Goal: Task Accomplishment & Management: Manage account settings

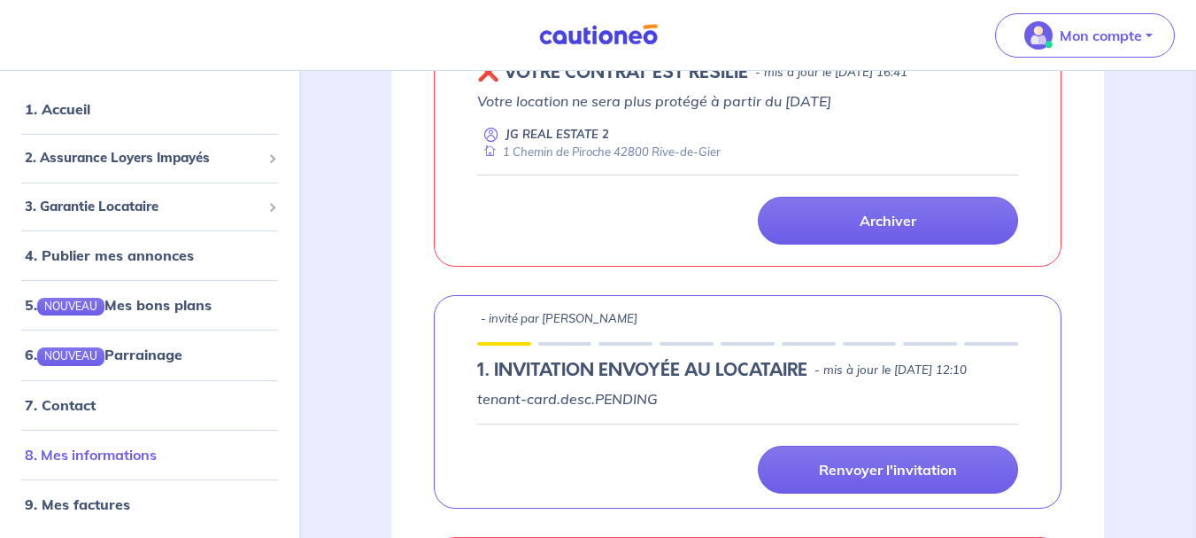
scroll to position [708, 0]
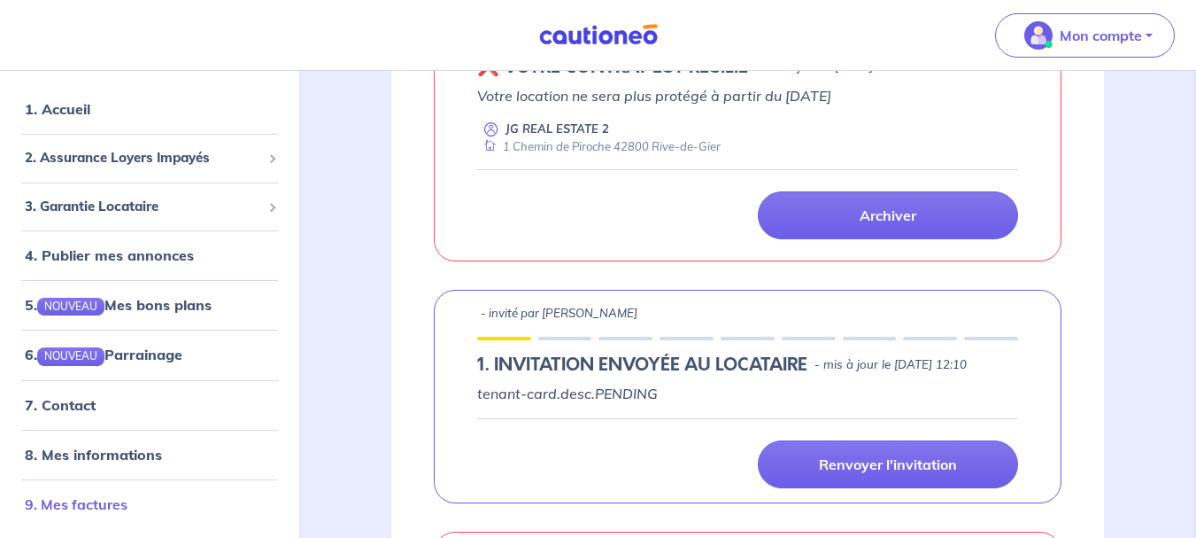
click at [87, 503] on link "9. Mes factures" at bounding box center [76, 503] width 103 height 18
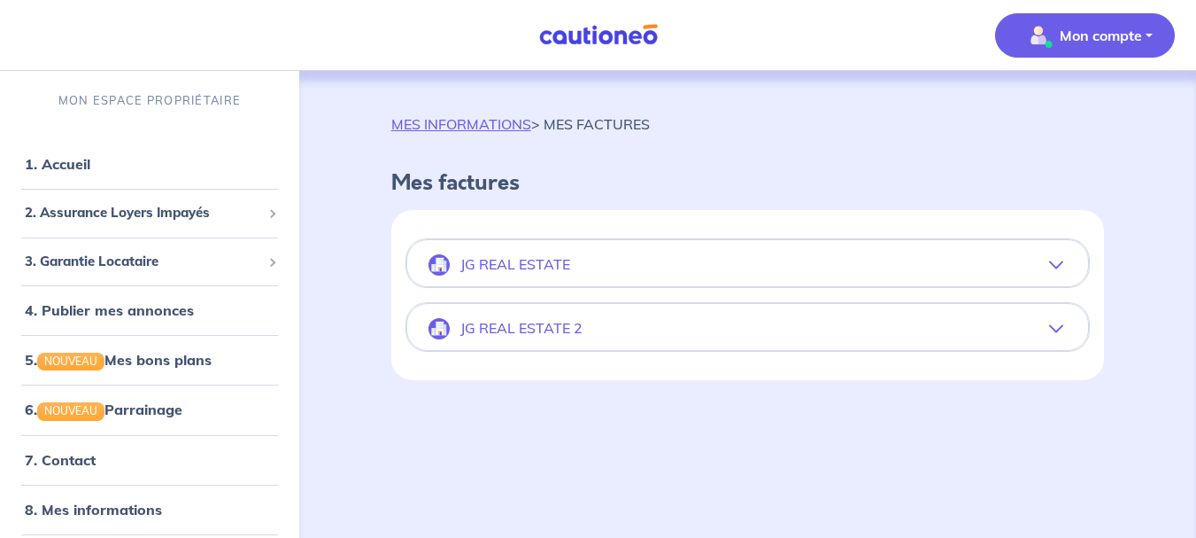
click at [998, 247] on button "JG REAL ESTATE" at bounding box center [747, 265] width 681 height 43
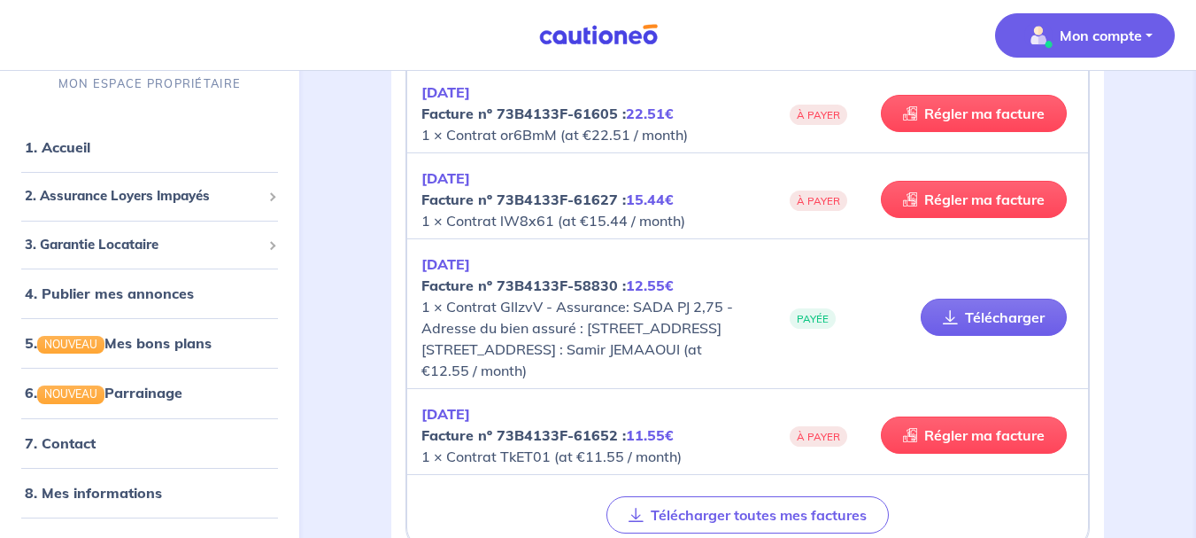
scroll to position [5215, 0]
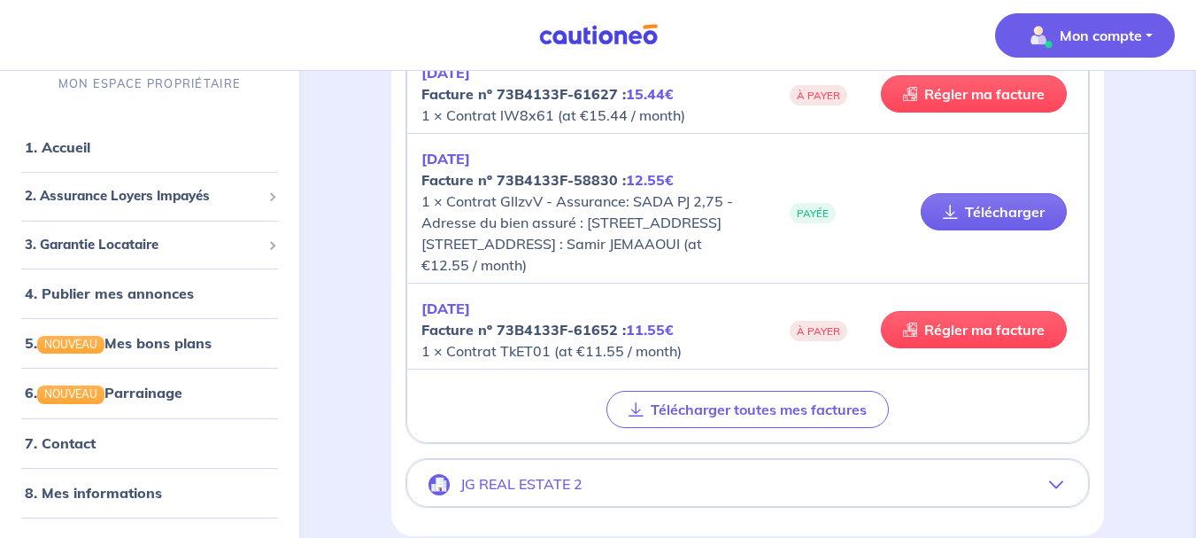
drag, startPoint x: 1203, startPoint y: 53, endPoint x: 1180, endPoint y: 507, distance: 454.0
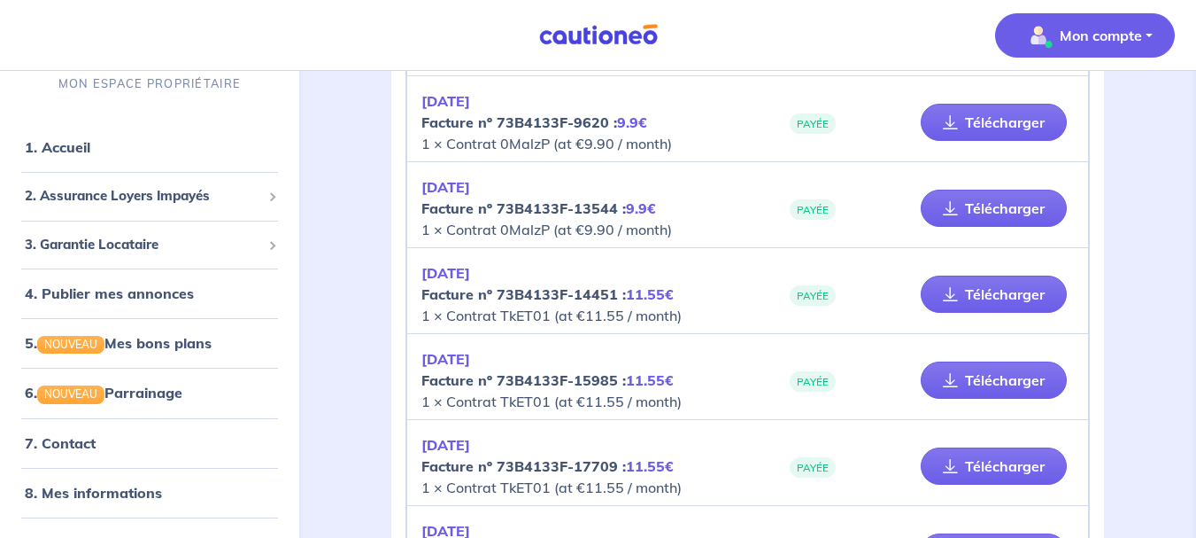
scroll to position [0, 0]
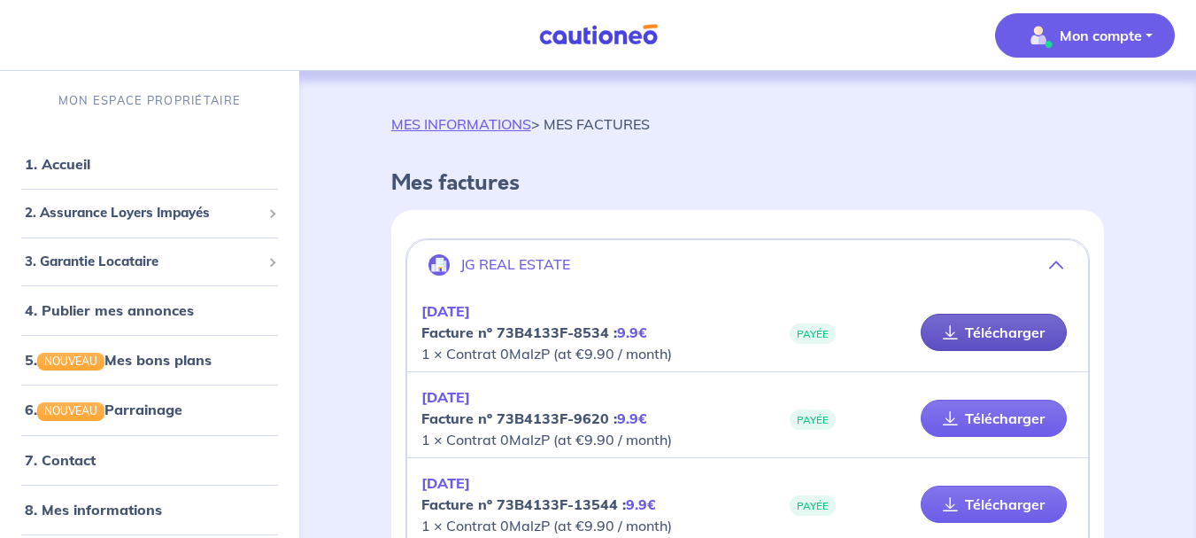
click at [1018, 336] on link "Télécharger" at bounding box center [994, 331] width 146 height 37
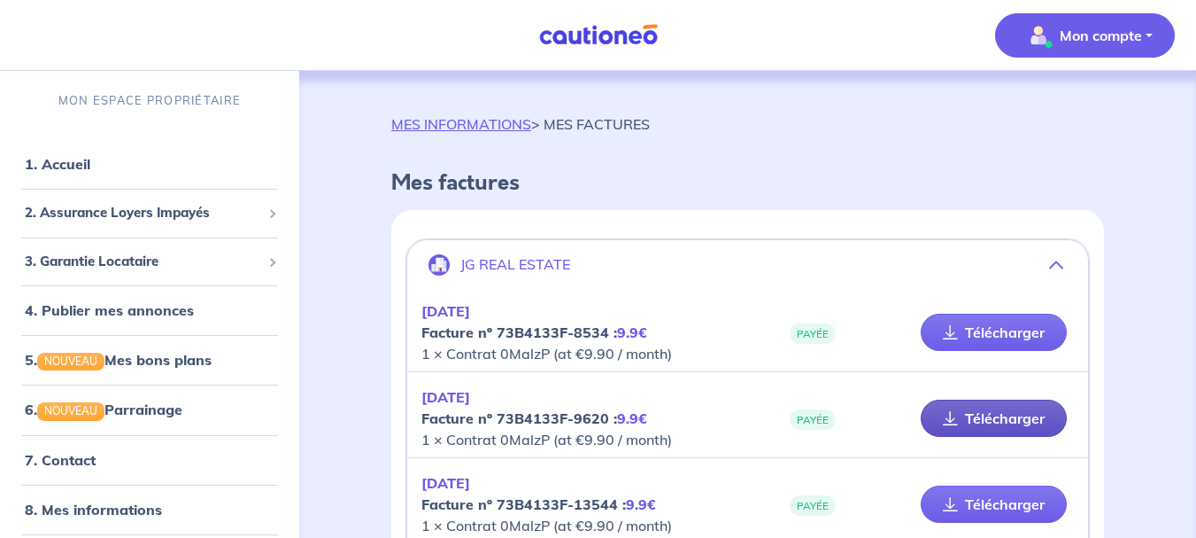
click at [1000, 415] on link "Télécharger" at bounding box center [994, 417] width 146 height 37
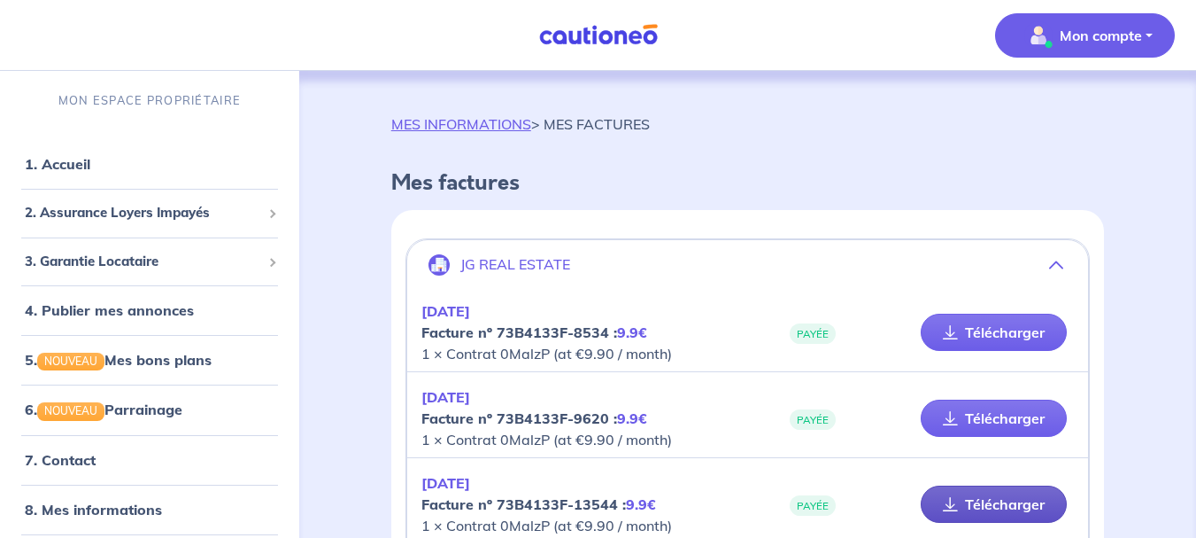
click at [971, 504] on link "Télécharger" at bounding box center [994, 503] width 146 height 37
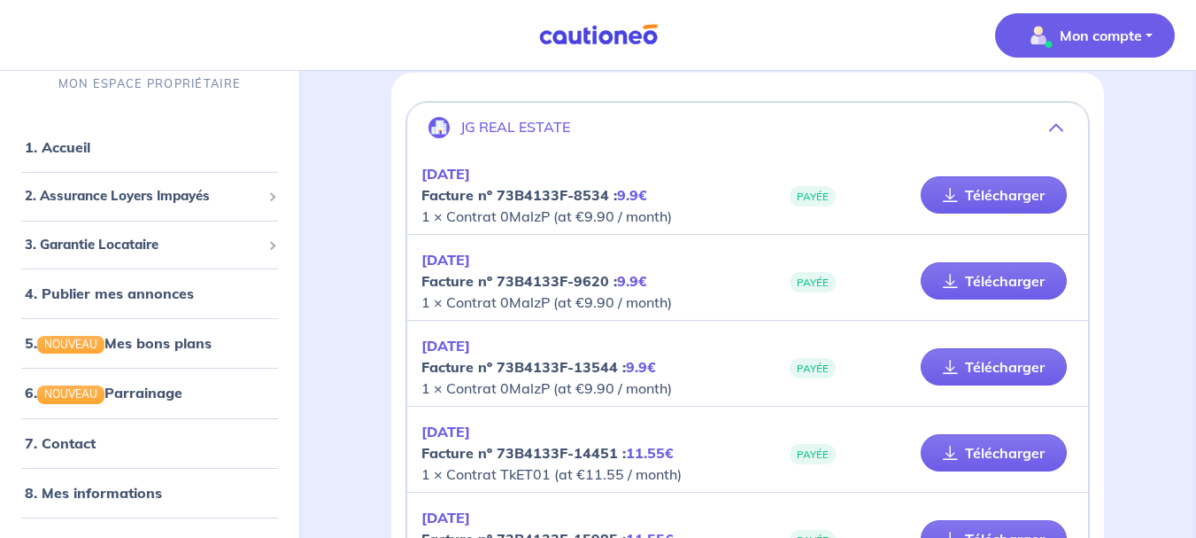
scroll to position [275, 0]
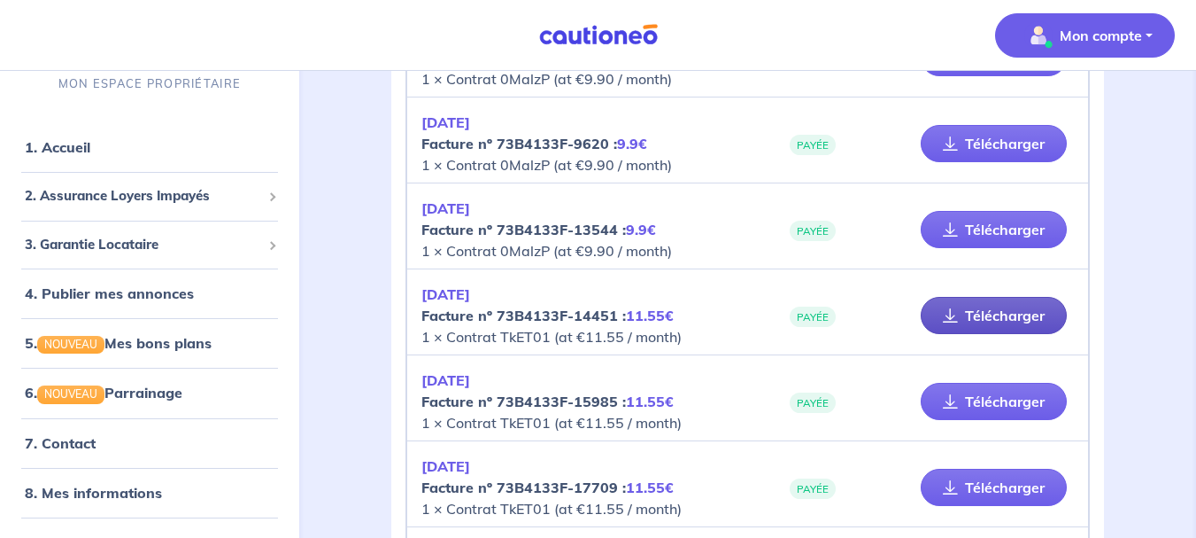
click at [952, 316] on icon at bounding box center [950, 315] width 15 height 14
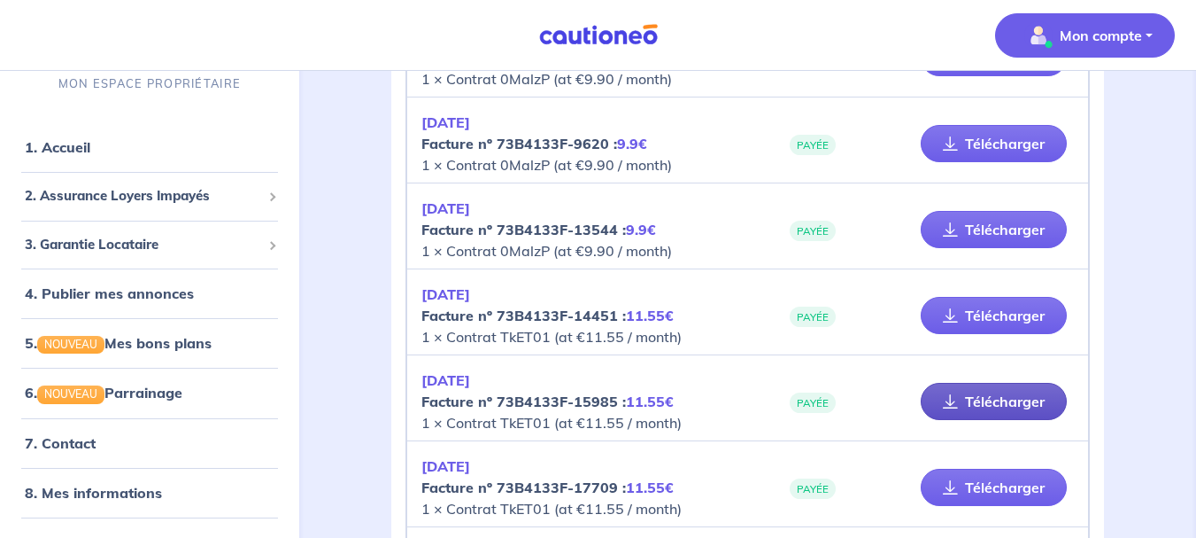
click at [971, 395] on link "Télécharger" at bounding box center [994, 401] width 146 height 37
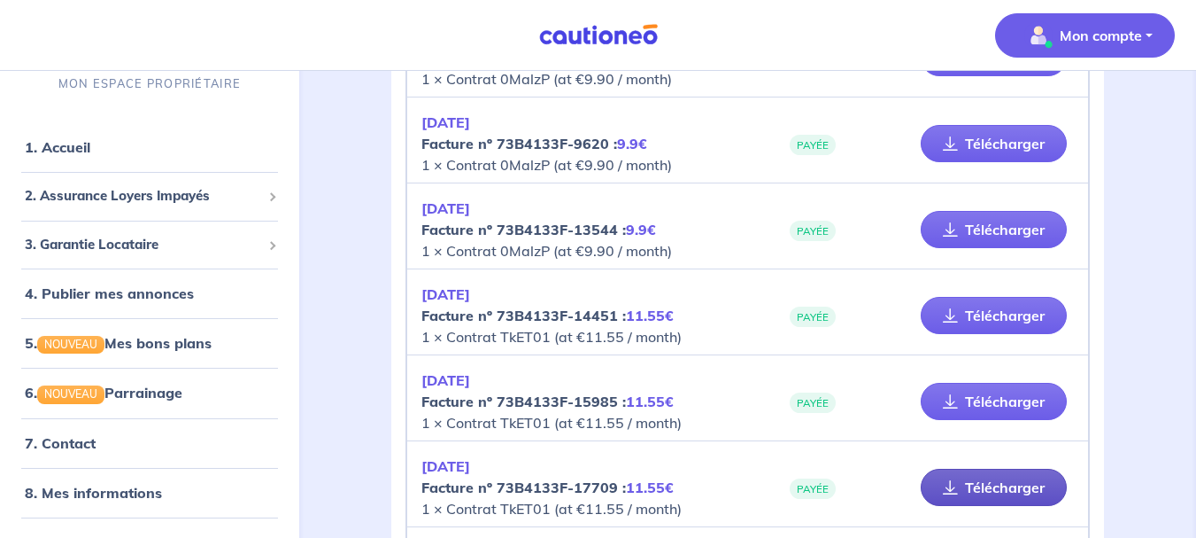
click at [992, 500] on link "Télécharger" at bounding box center [994, 486] width 146 height 37
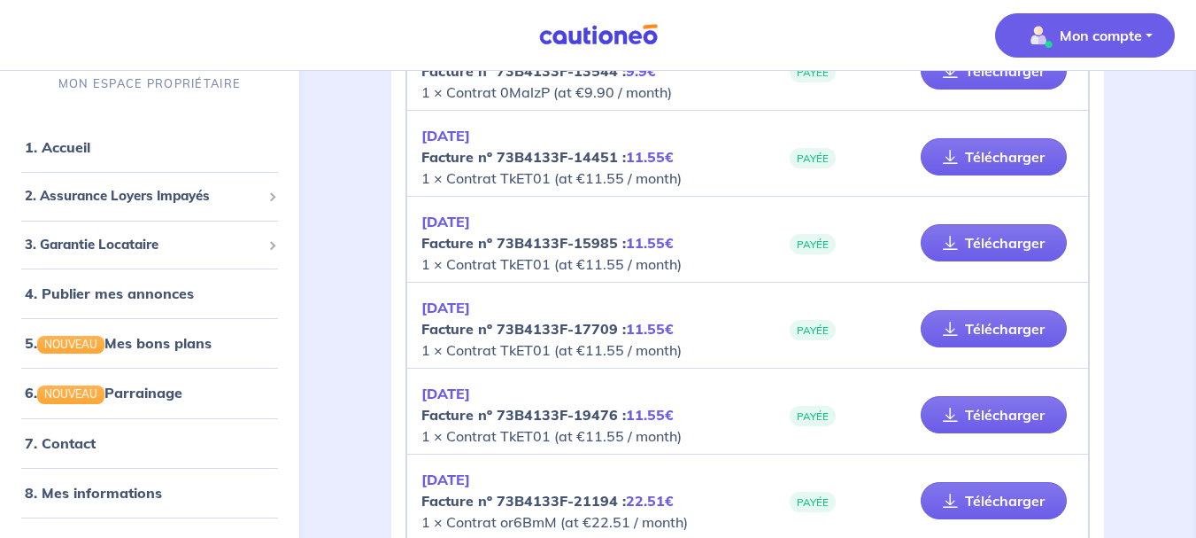
scroll to position [517, 0]
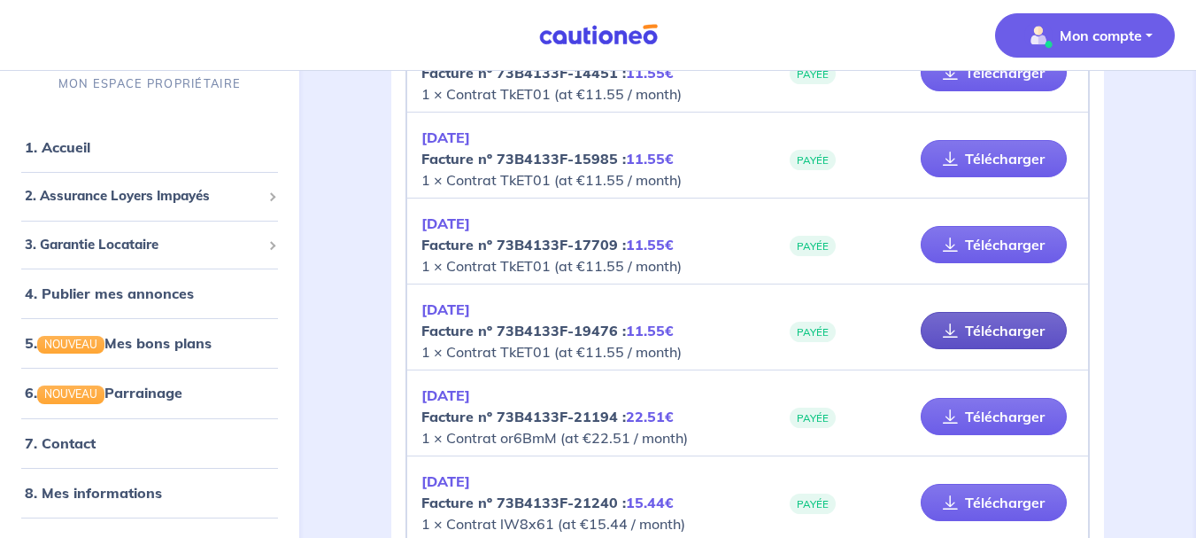
click at [963, 323] on link "Télécharger" at bounding box center [994, 330] width 146 height 37
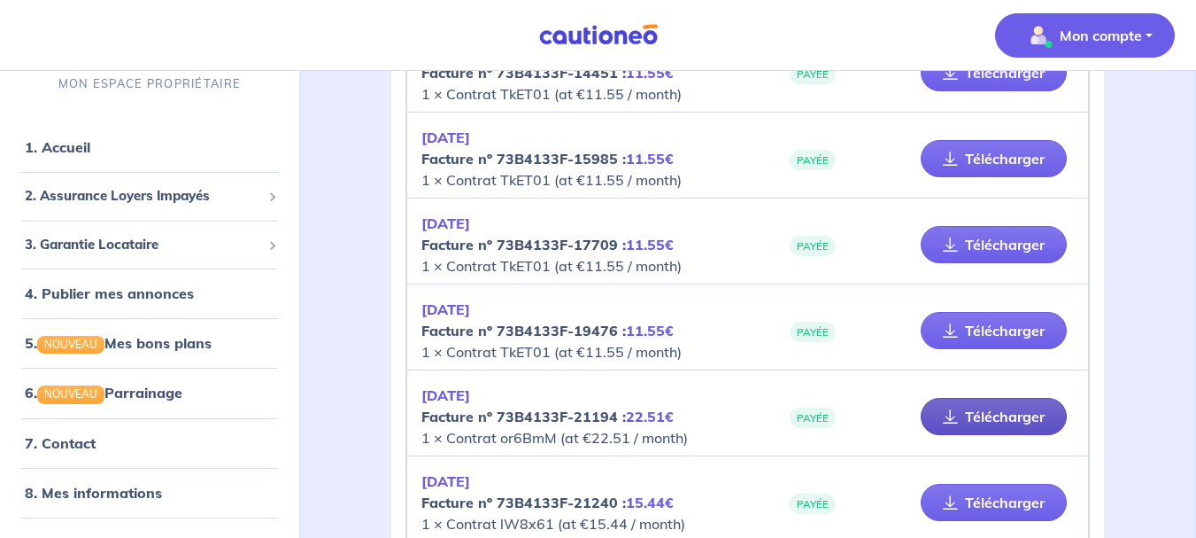
click at [986, 422] on link "Télécharger" at bounding box center [994, 416] width 146 height 37
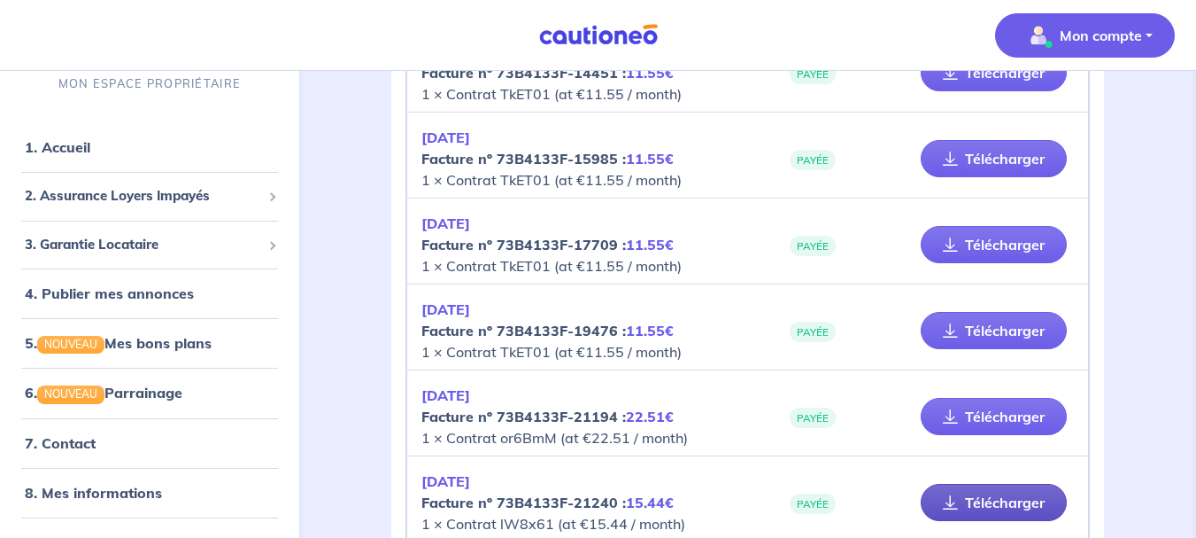
click at [998, 496] on link "Télécharger" at bounding box center [994, 501] width 146 height 37
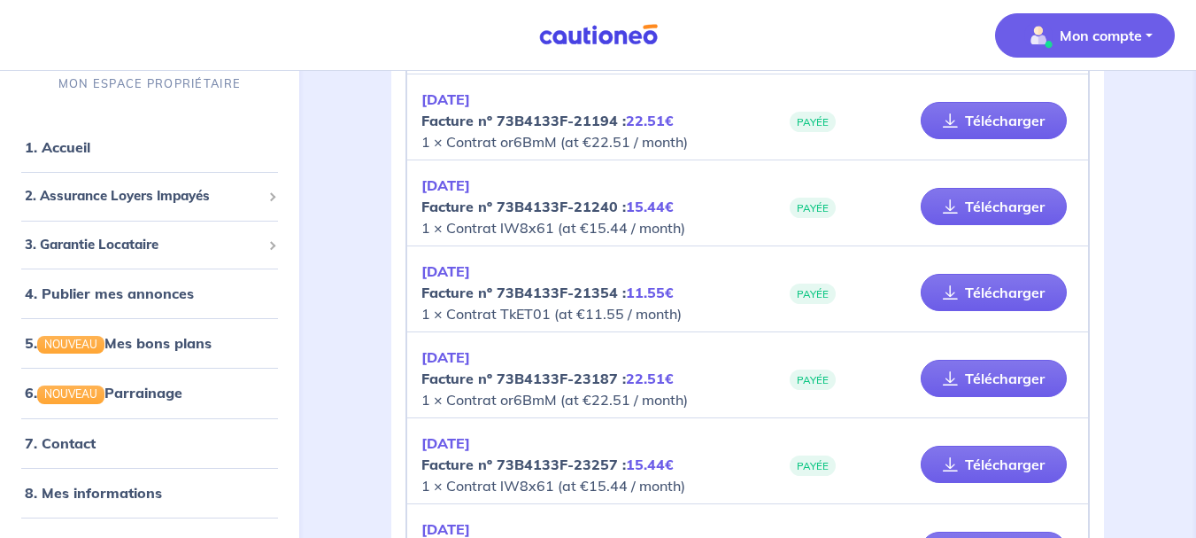
scroll to position [855, 0]
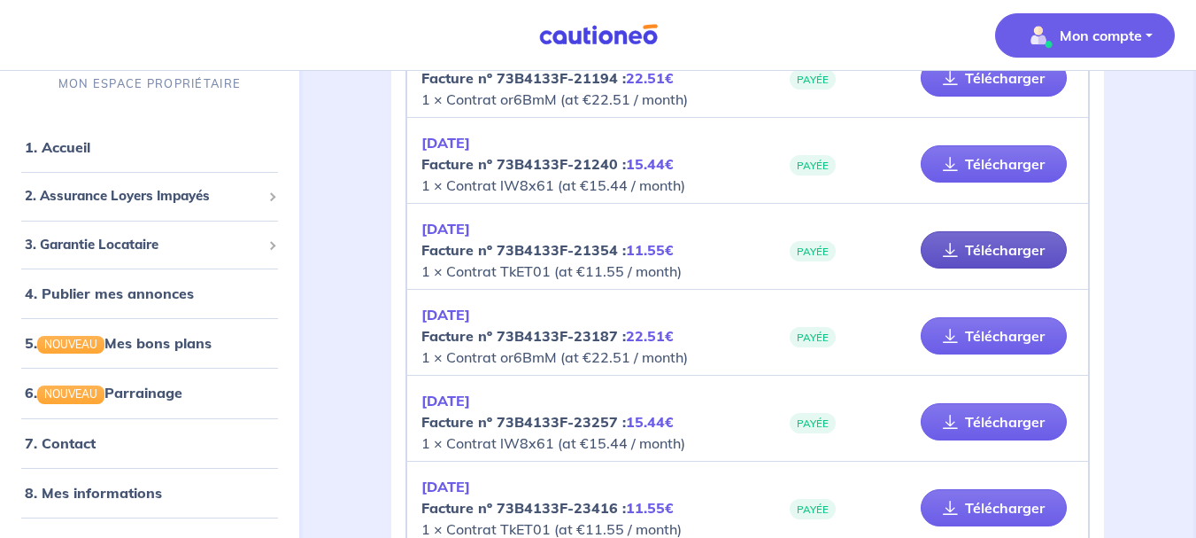
click at [1043, 251] on link "Télécharger" at bounding box center [994, 249] width 146 height 37
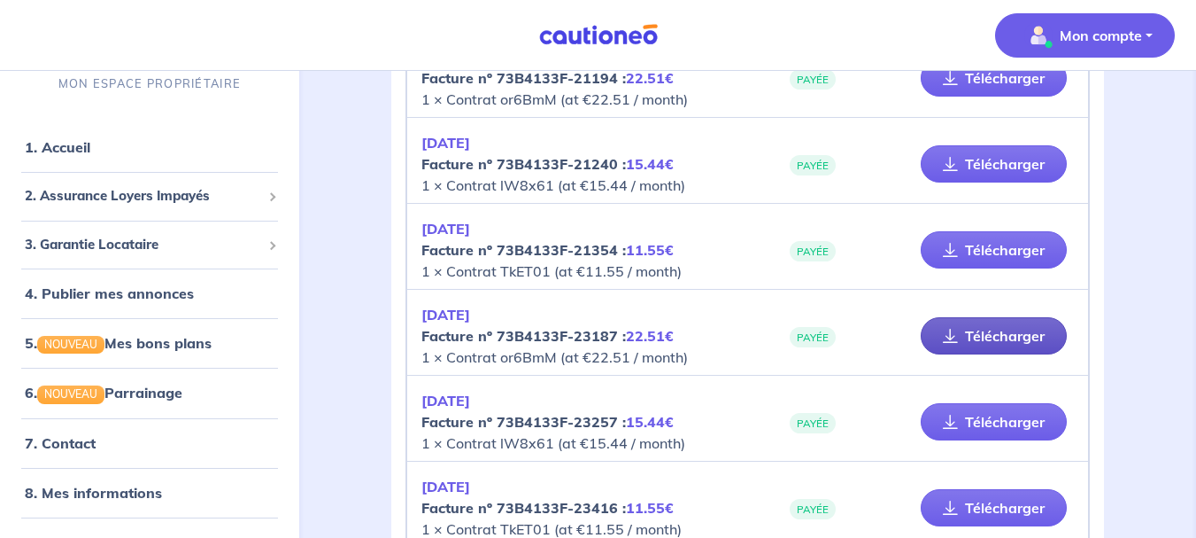
click at [970, 330] on link "Télécharger" at bounding box center [994, 335] width 146 height 37
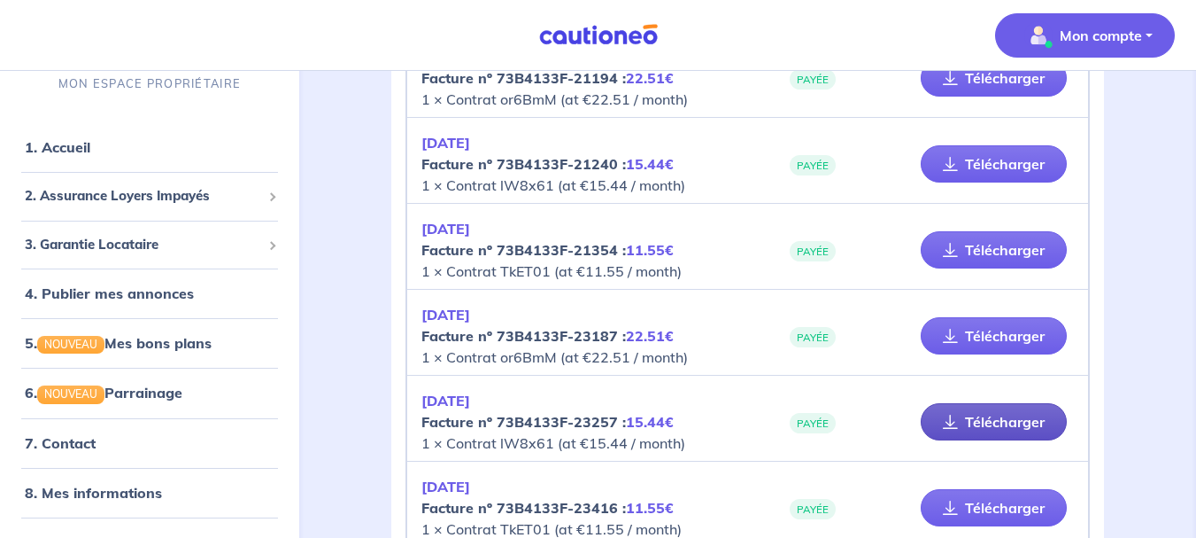
click at [978, 429] on link "Télécharger" at bounding box center [994, 421] width 146 height 37
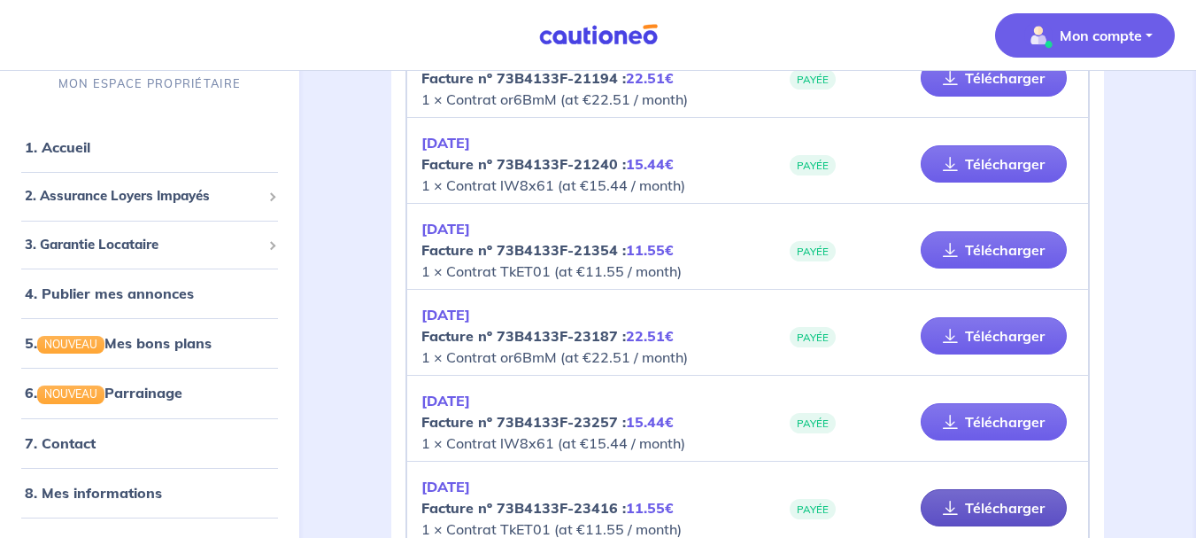
click at [973, 514] on link "Télécharger" at bounding box center [994, 507] width 146 height 37
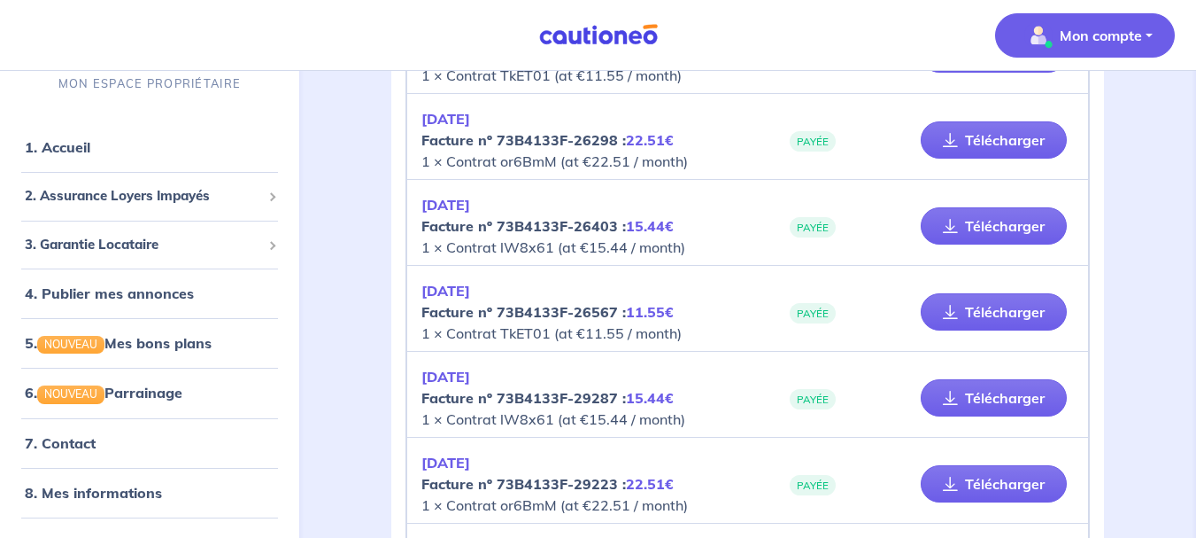
scroll to position [1319, 0]
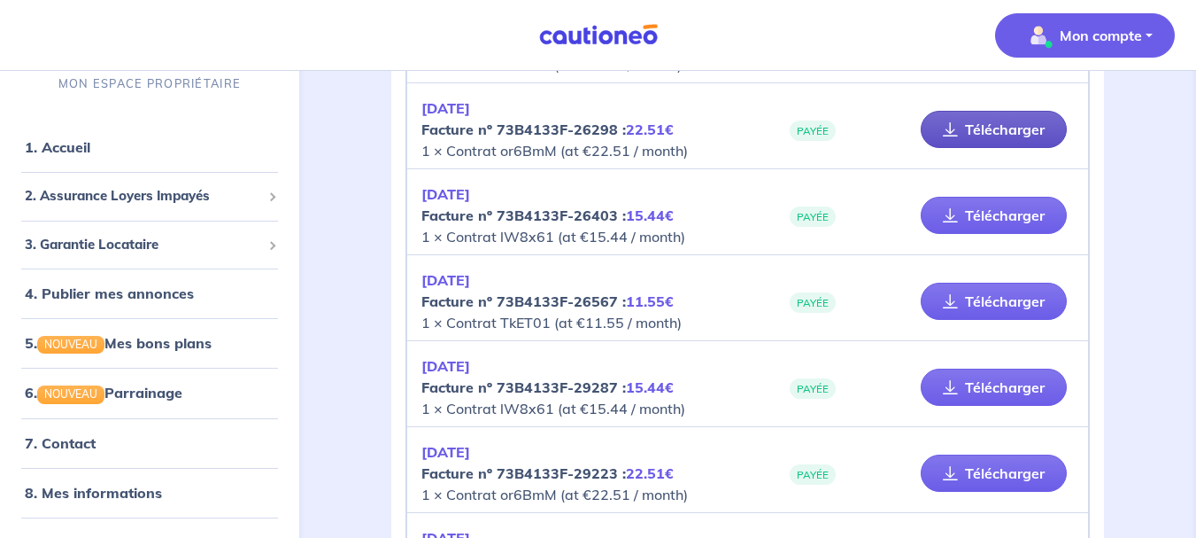
click at [971, 124] on link "Télécharger" at bounding box center [994, 129] width 146 height 37
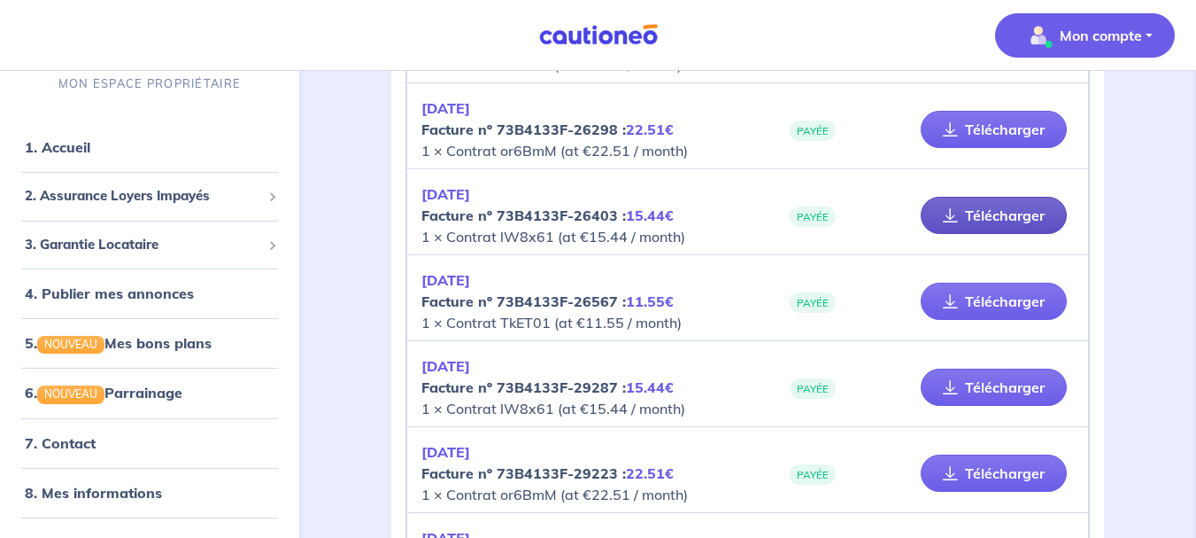
click at [997, 205] on link "Télécharger" at bounding box center [994, 215] width 146 height 37
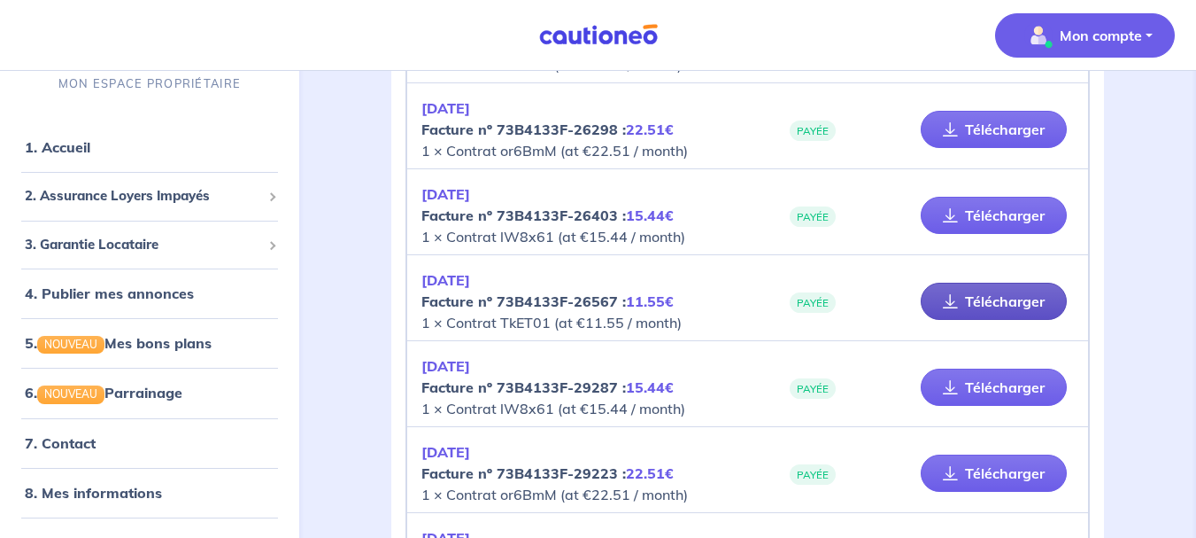
click at [992, 299] on link "Télécharger" at bounding box center [994, 300] width 146 height 37
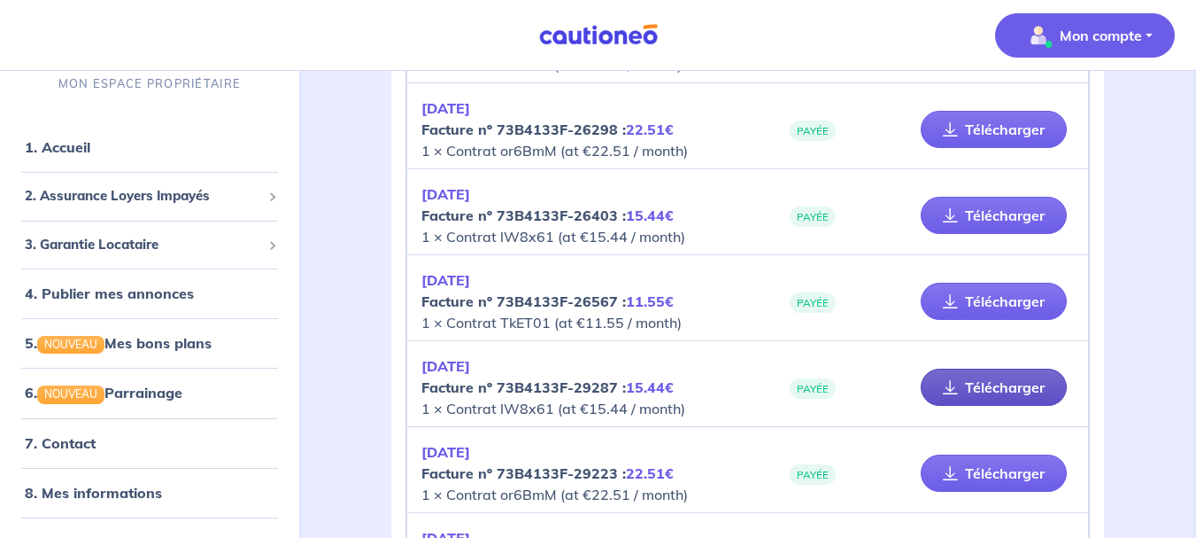
click at [973, 384] on link "Télécharger" at bounding box center [994, 386] width 146 height 37
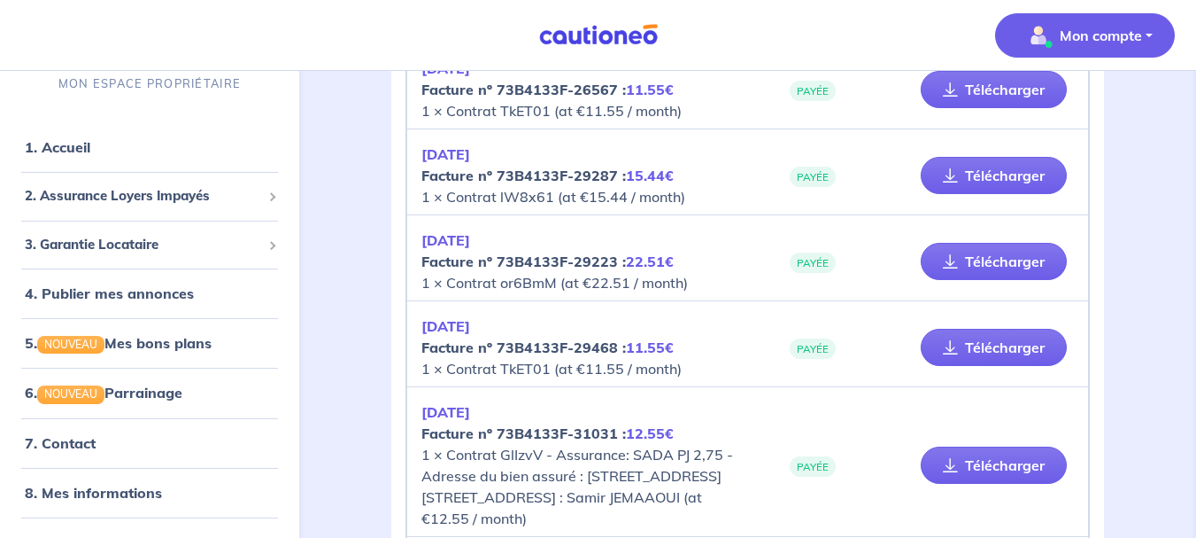
scroll to position [1541, 0]
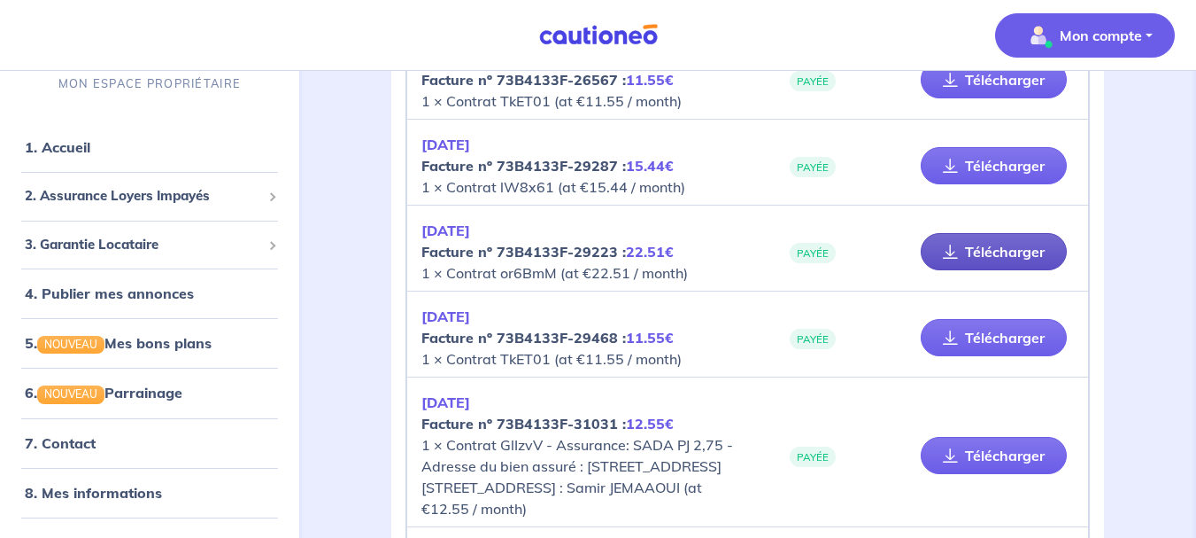
click at [996, 246] on link "Télécharger" at bounding box center [994, 251] width 146 height 37
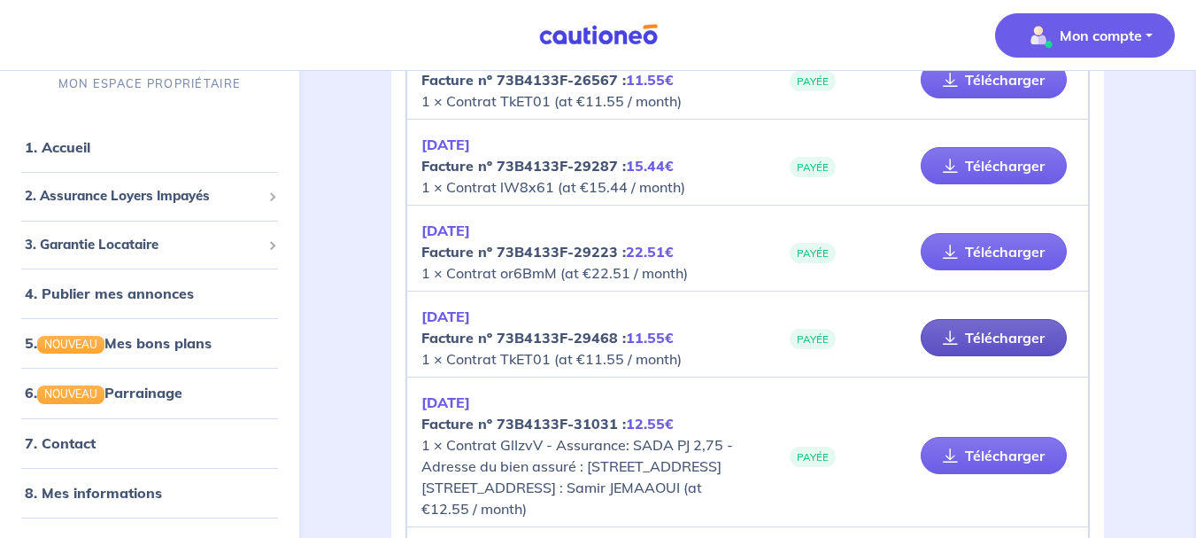
click at [1033, 324] on link "Télécharger" at bounding box center [994, 337] width 146 height 37
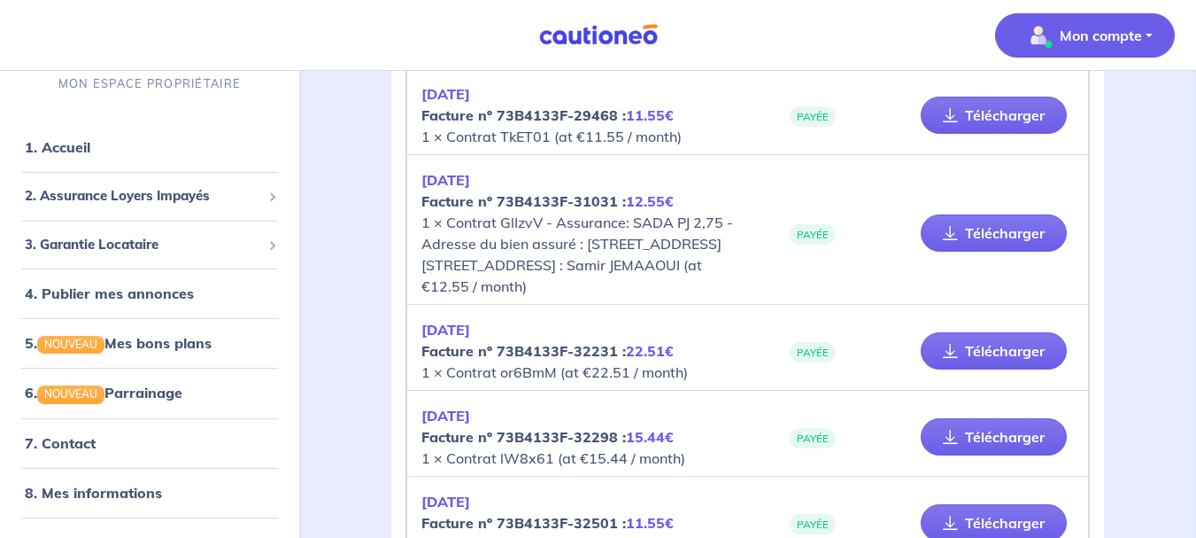
scroll to position [1752, 0]
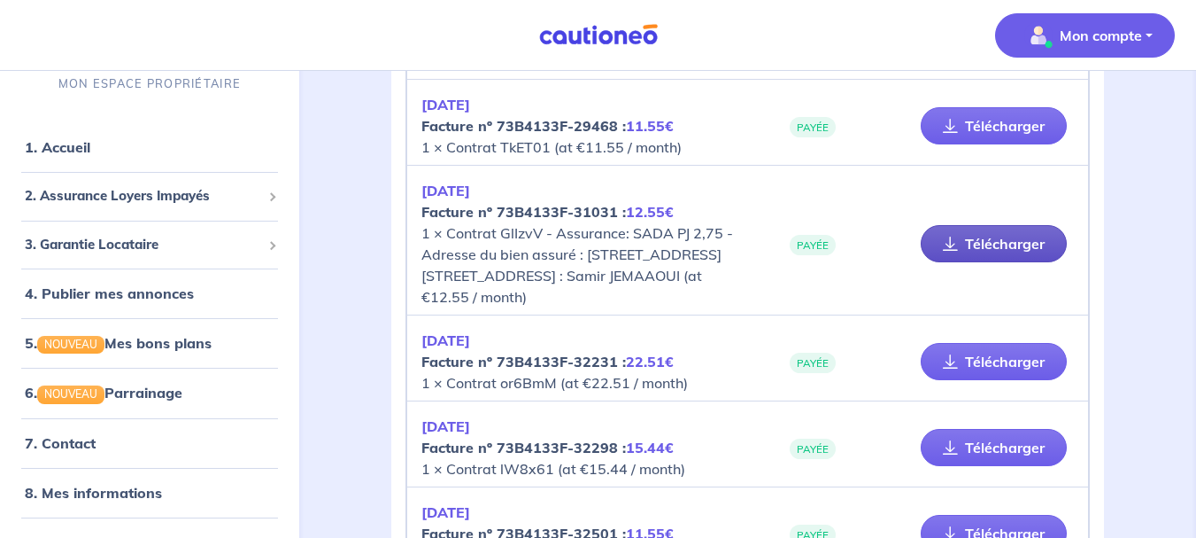
click at [1033, 247] on link "Télécharger" at bounding box center [994, 243] width 146 height 37
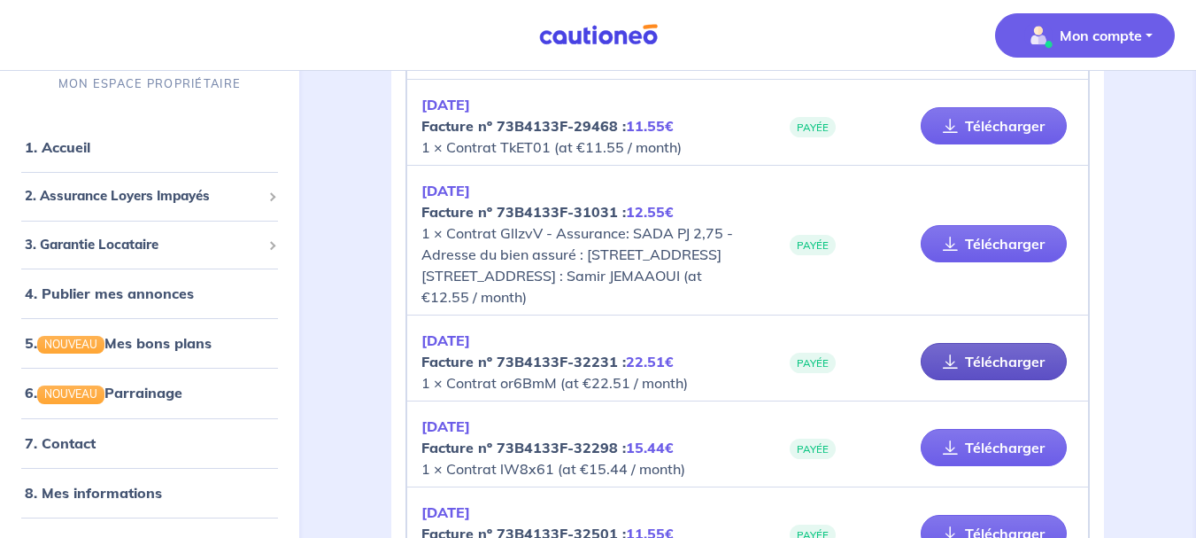
click at [963, 377] on link "Télécharger" at bounding box center [994, 361] width 146 height 37
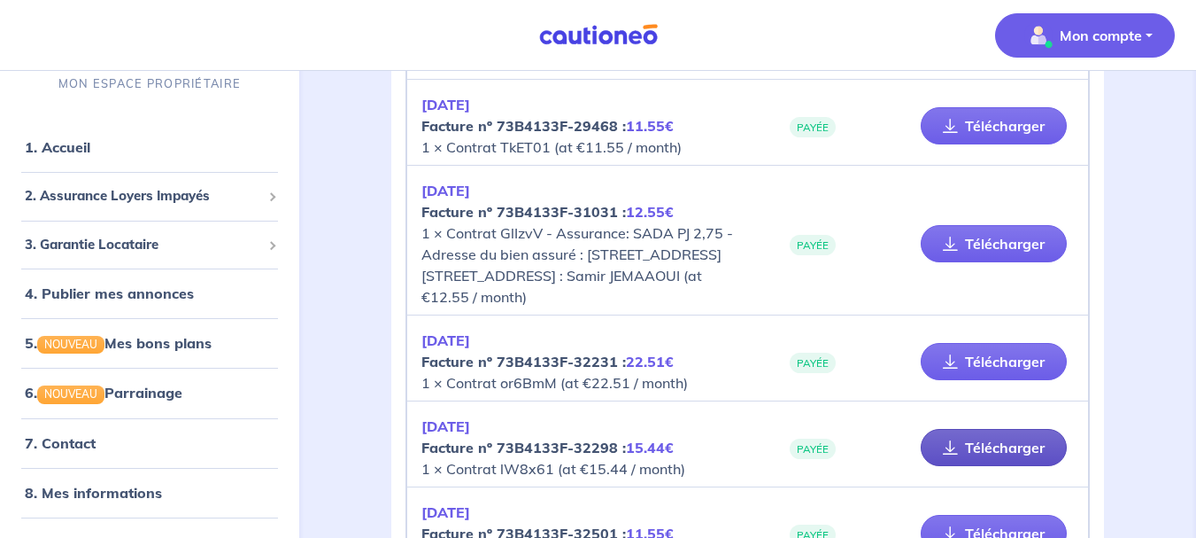
click at [972, 466] on link "Télécharger" at bounding box center [994, 447] width 146 height 37
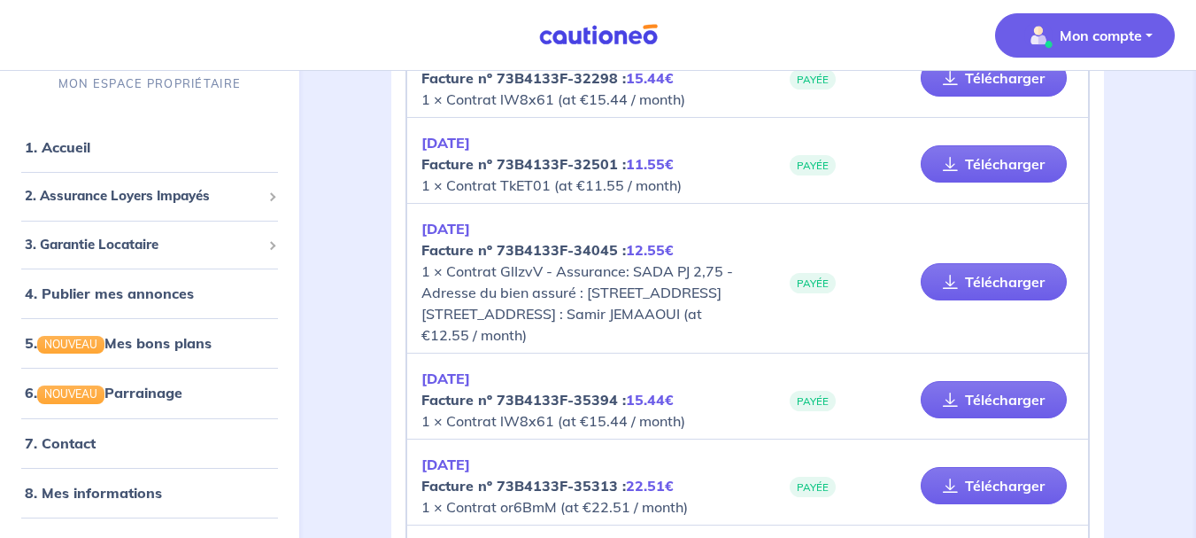
scroll to position [2143, 0]
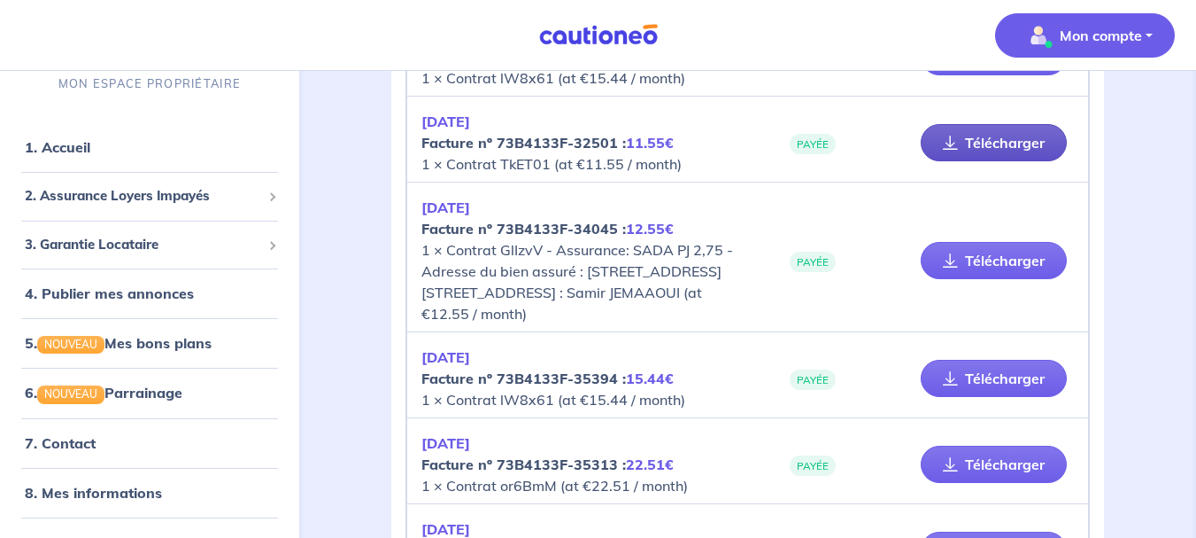
click at [1011, 161] on link "Télécharger" at bounding box center [994, 142] width 146 height 37
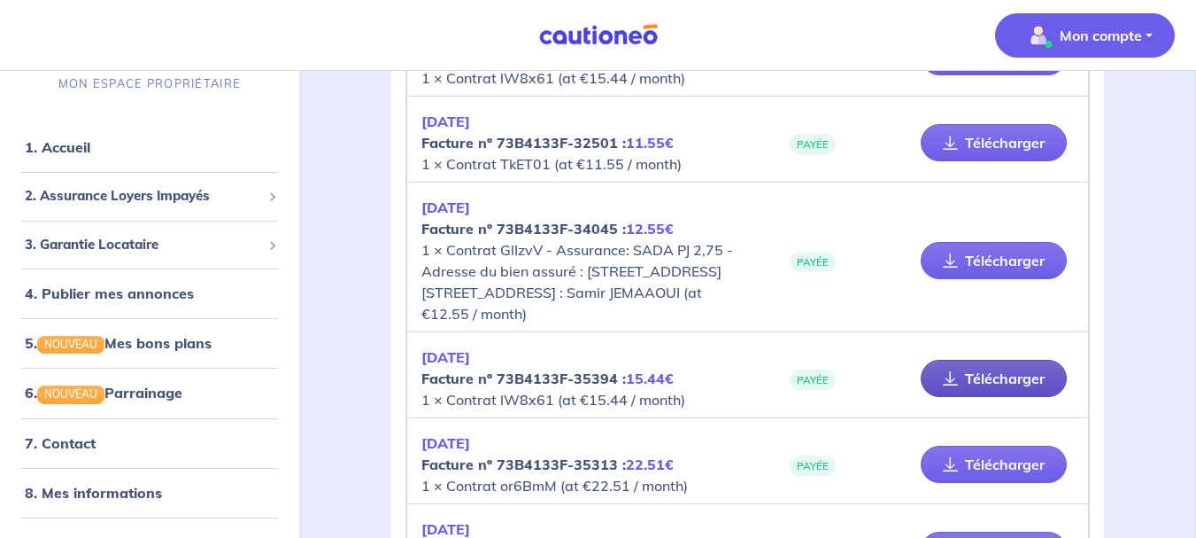
click at [984, 397] on link "Télécharger" at bounding box center [994, 378] width 146 height 37
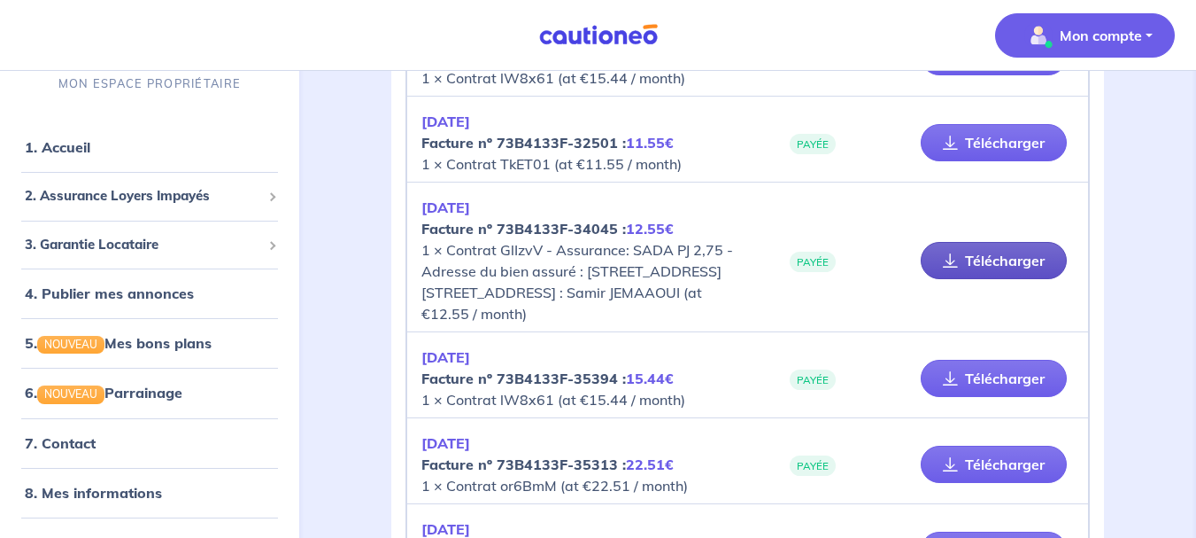
click at [1009, 279] on link "Télécharger" at bounding box center [994, 260] width 146 height 37
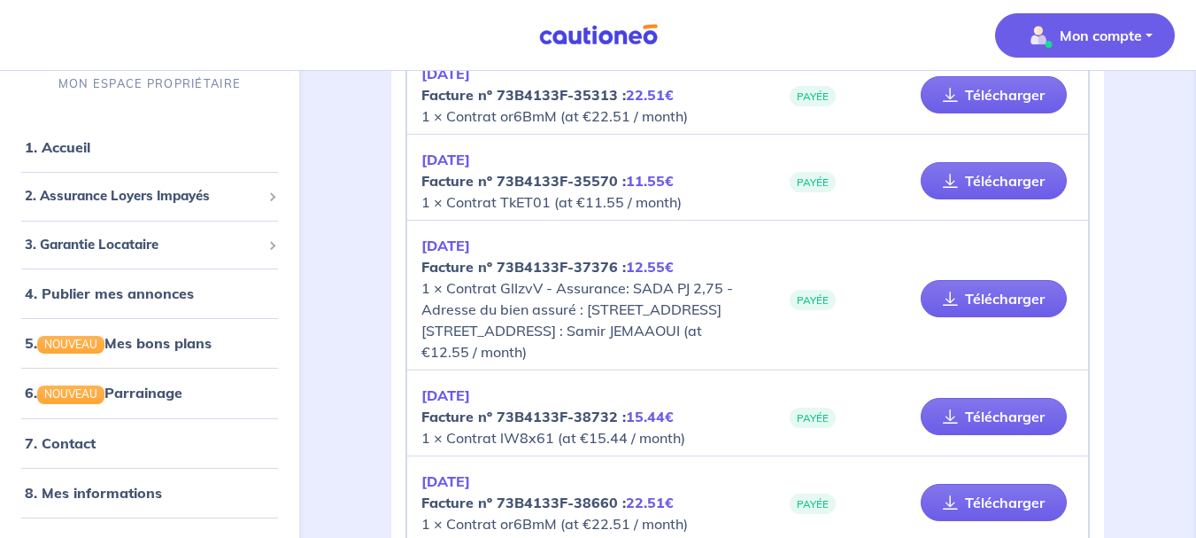
scroll to position [2523, 0]
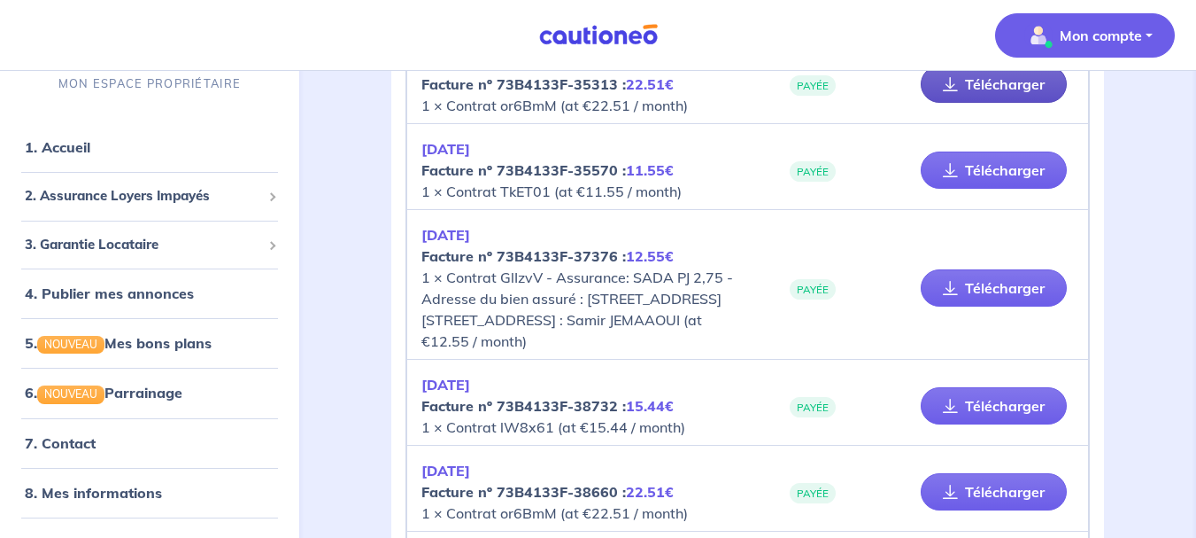
click at [989, 103] on link "Télécharger" at bounding box center [994, 84] width 146 height 37
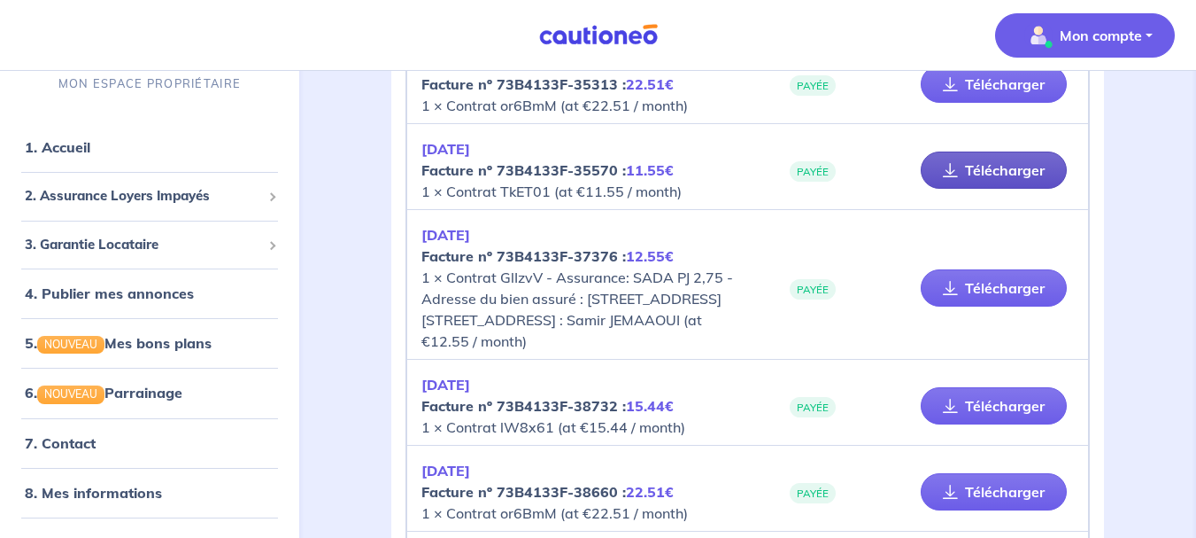
click at [1002, 189] on link "Télécharger" at bounding box center [994, 169] width 146 height 37
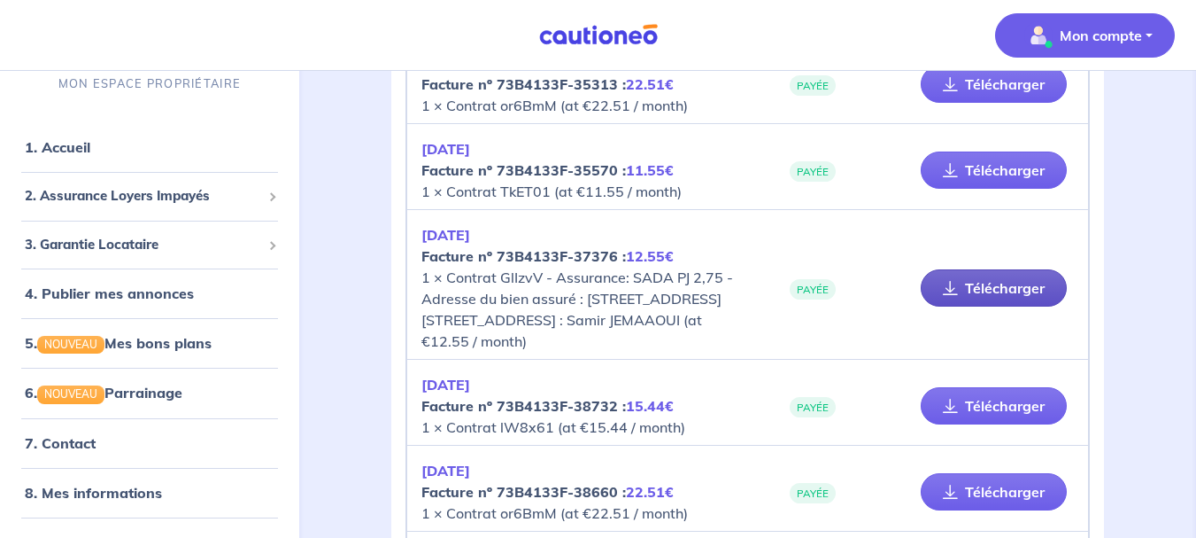
click at [980, 306] on link "Télécharger" at bounding box center [994, 287] width 146 height 37
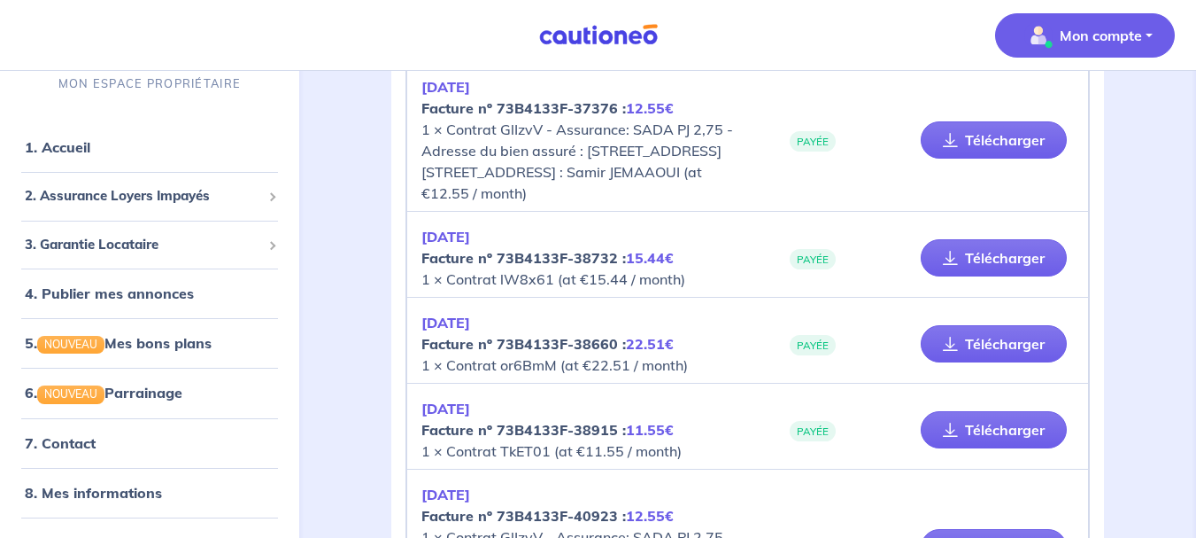
scroll to position [2713, 0]
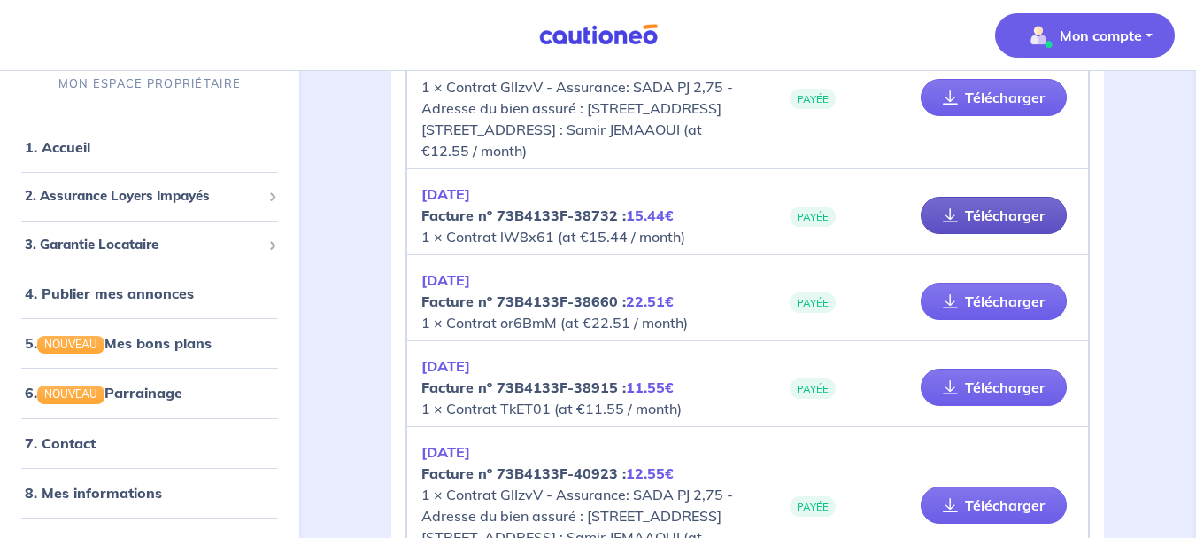
click at [1012, 234] on link "Télécharger" at bounding box center [994, 215] width 146 height 37
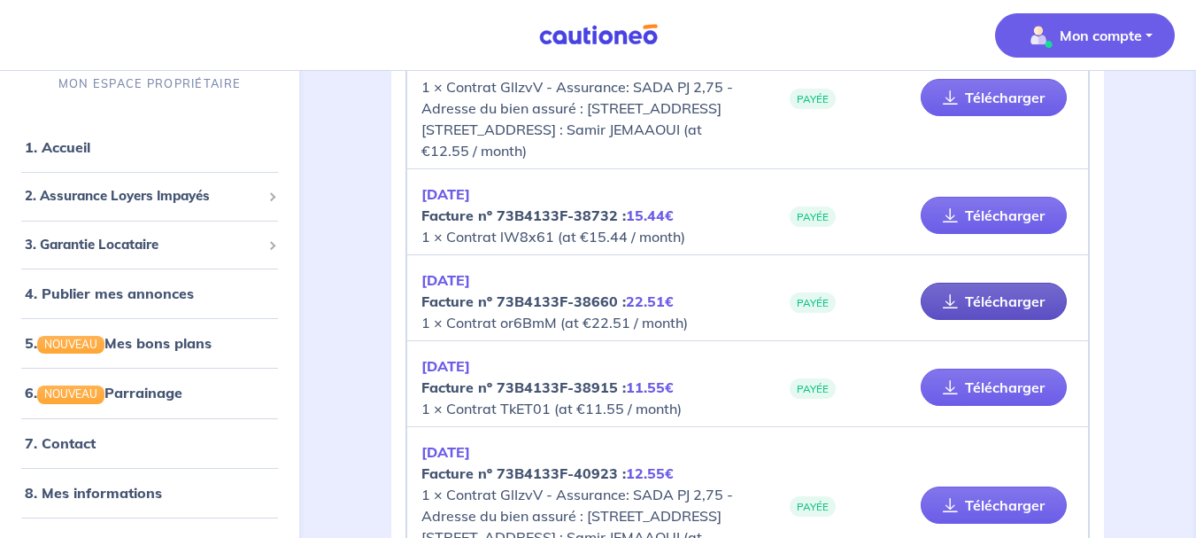
click at [969, 320] on link "Télécharger" at bounding box center [994, 300] width 146 height 37
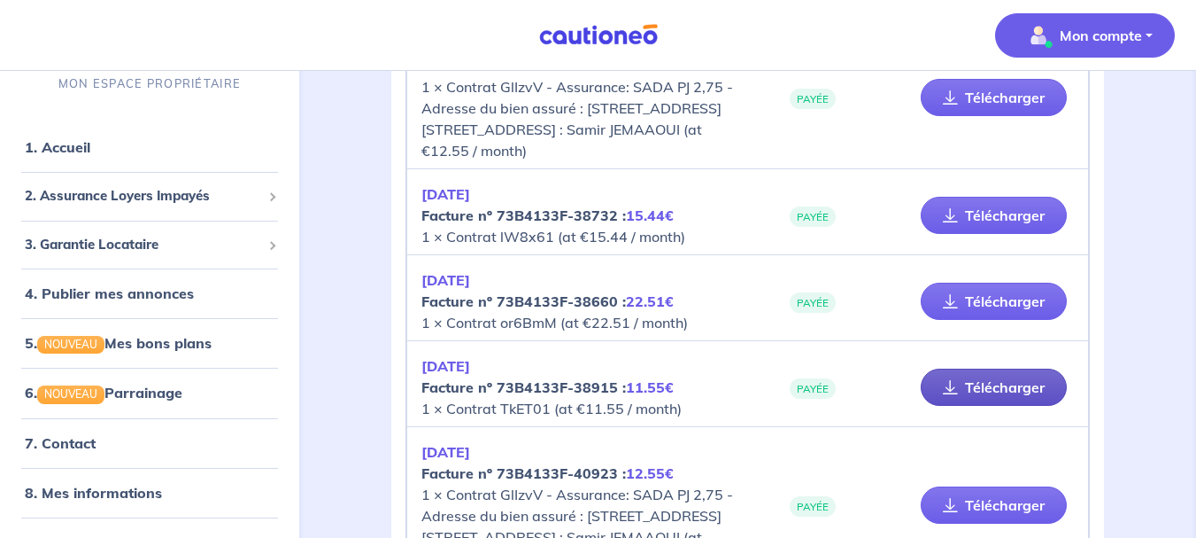
click at [995, 406] on link "Télécharger" at bounding box center [994, 386] width 146 height 37
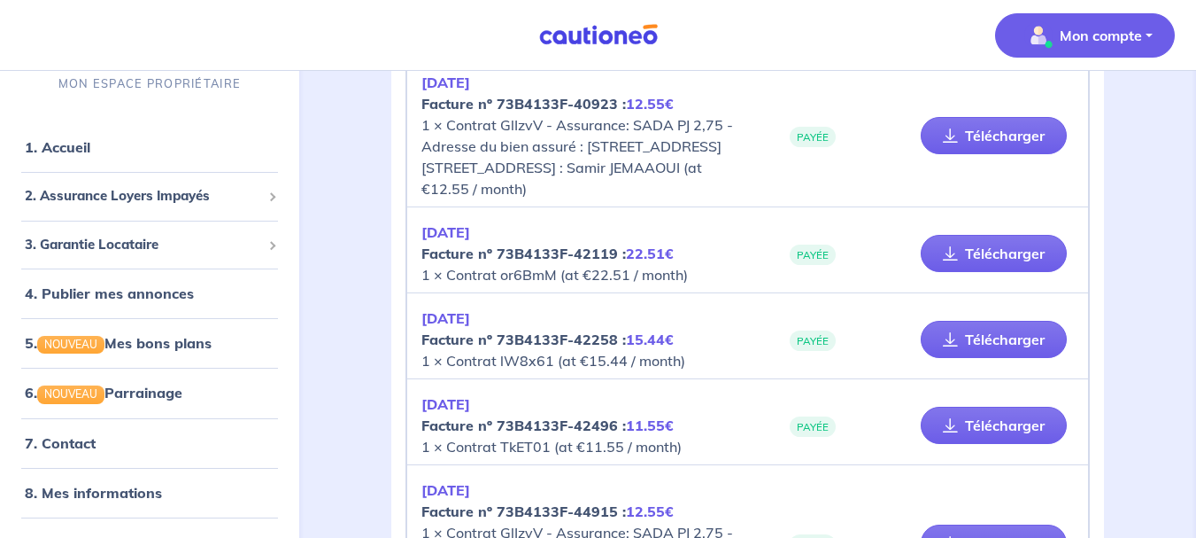
scroll to position [3136, 0]
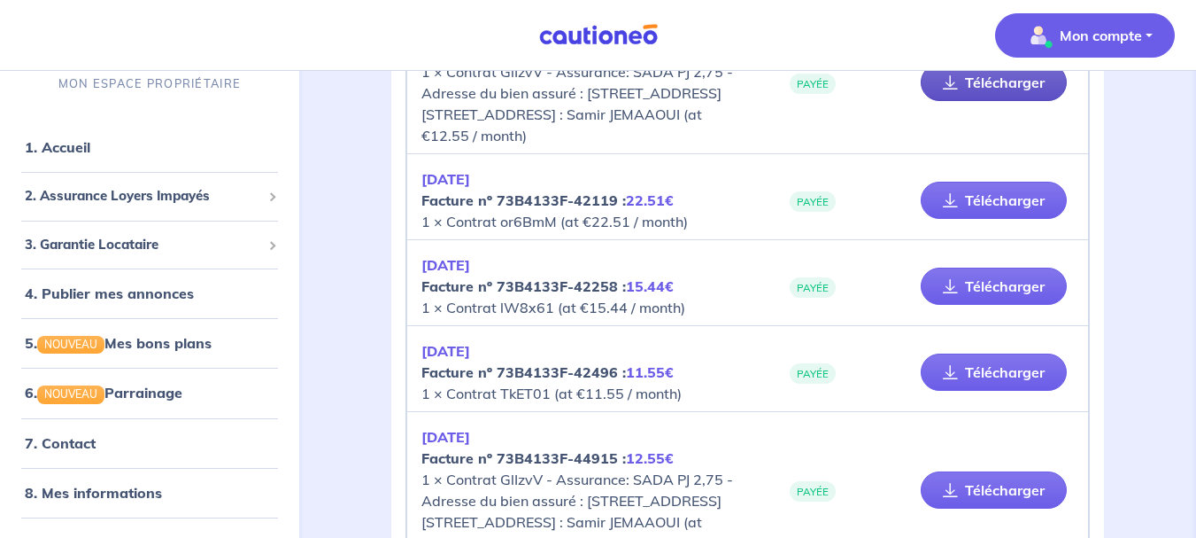
click at [1042, 101] on link "Télécharger" at bounding box center [994, 82] width 146 height 37
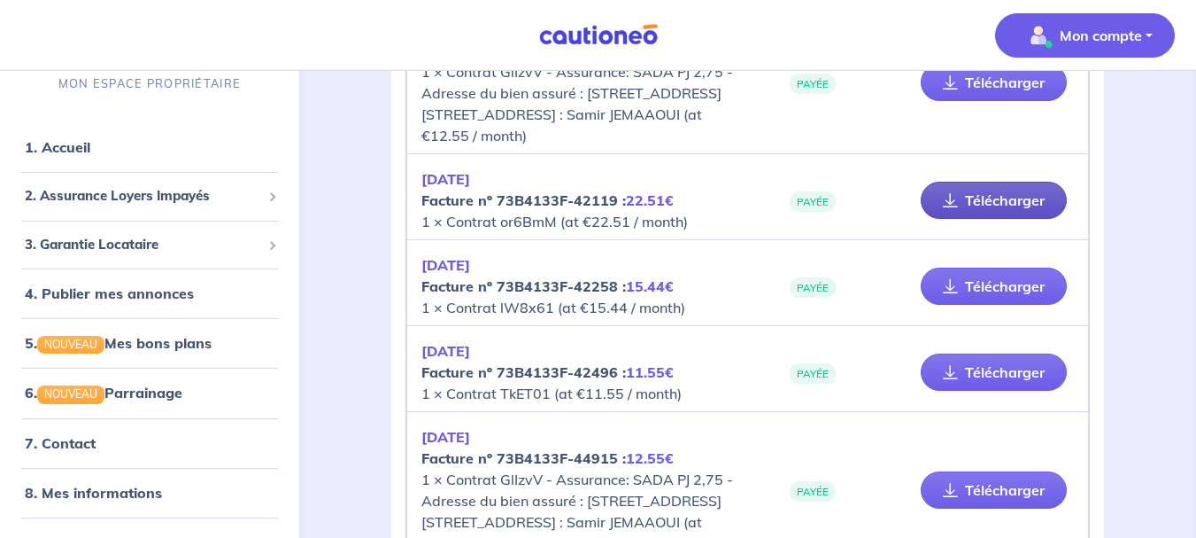
click at [963, 219] on link "Télécharger" at bounding box center [994, 200] width 146 height 37
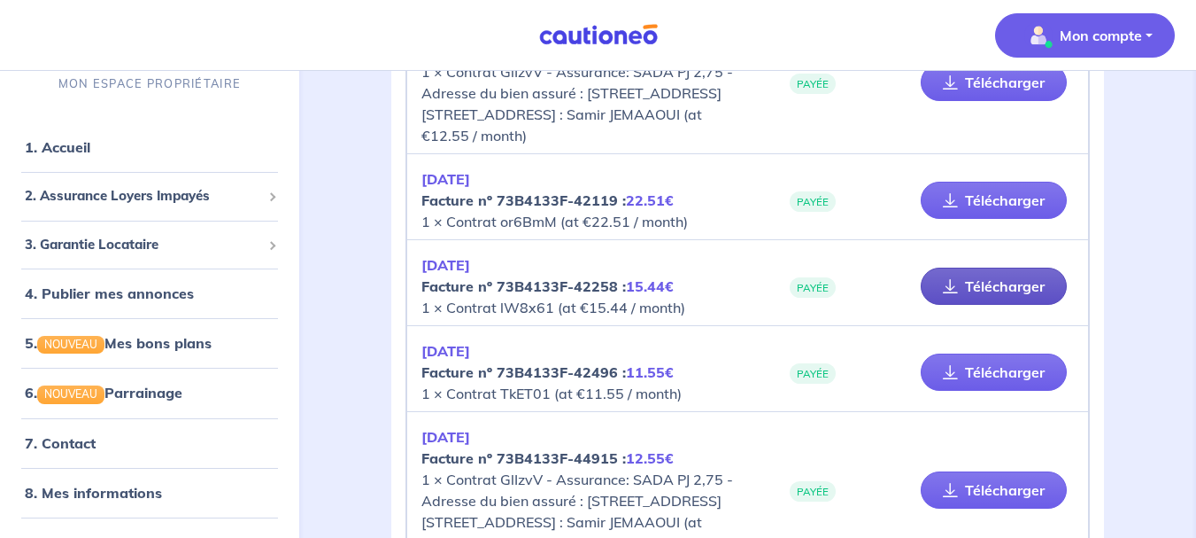
click at [960, 305] on link "Télécharger" at bounding box center [994, 285] width 146 height 37
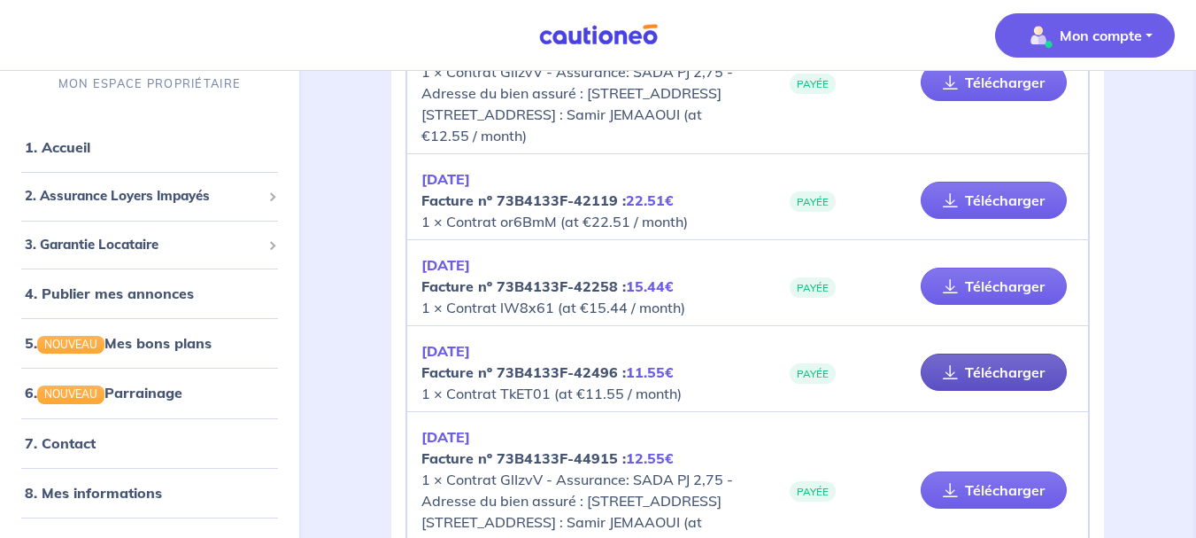
click at [987, 391] on link "Télécharger" at bounding box center [994, 371] width 146 height 37
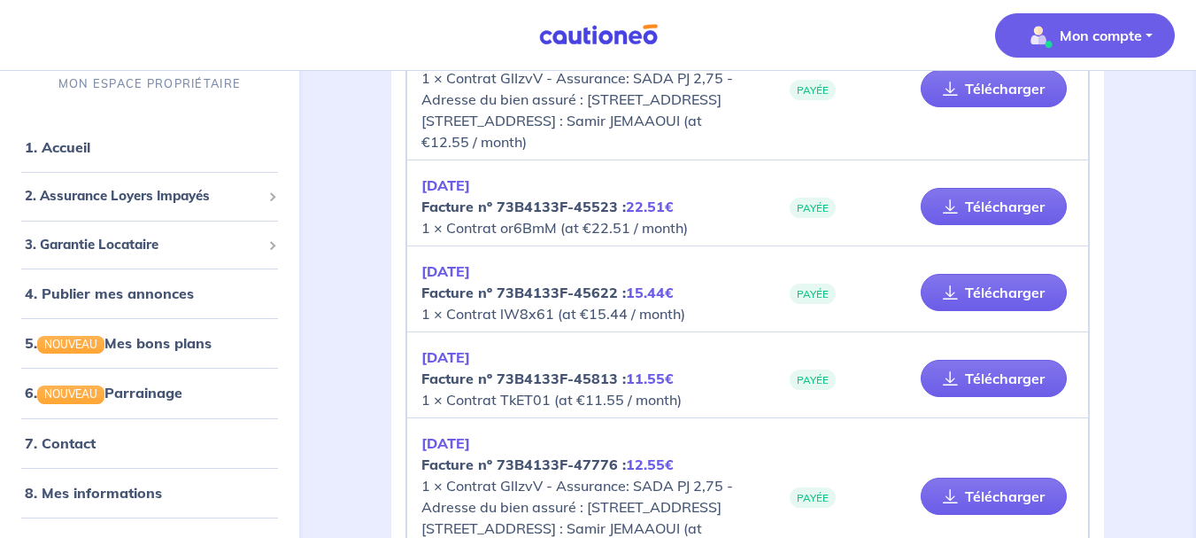
scroll to position [3547, 0]
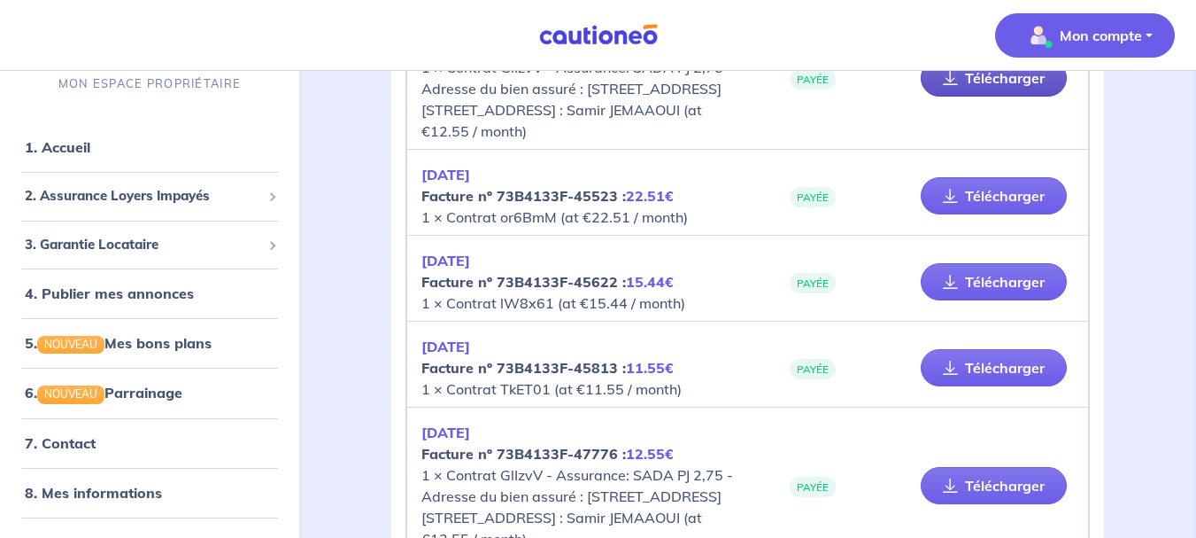
click at [1022, 97] on link "Télécharger" at bounding box center [994, 77] width 146 height 37
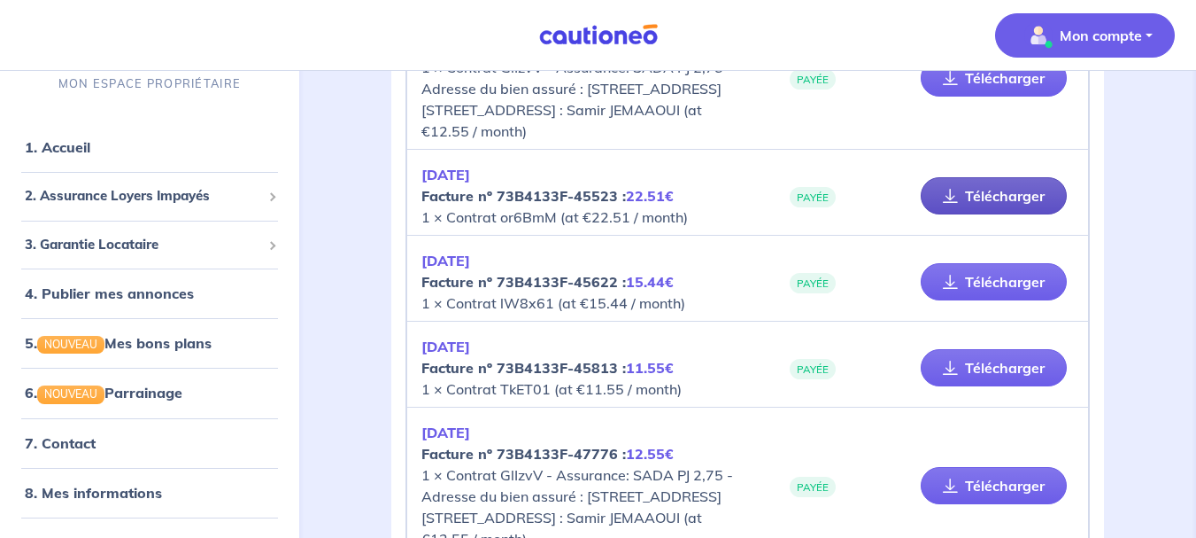
click at [1001, 214] on link "Télécharger" at bounding box center [994, 195] width 146 height 37
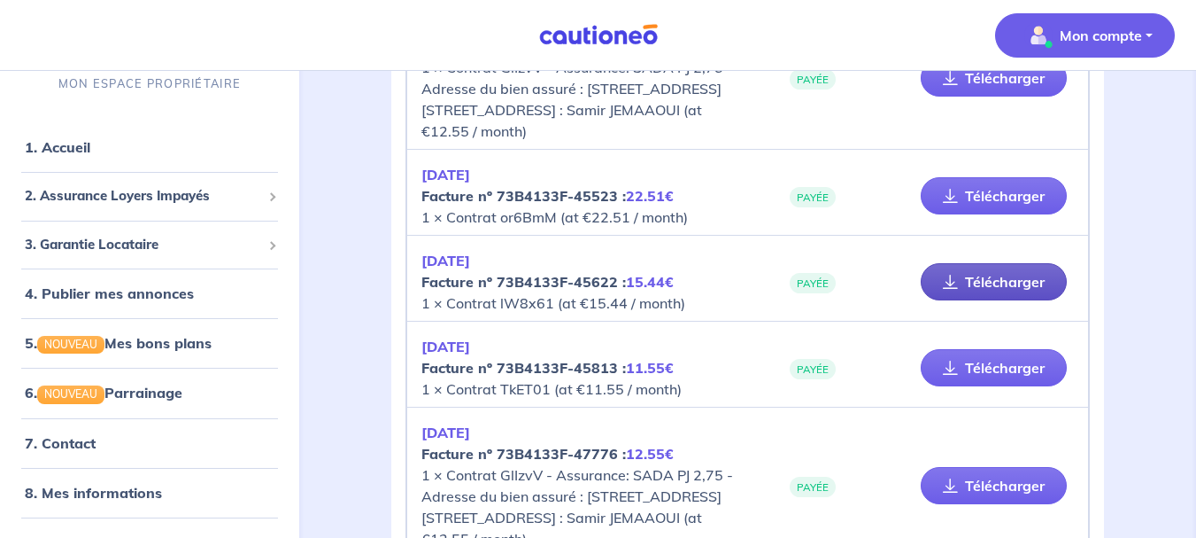
click at [981, 300] on link "Télécharger" at bounding box center [994, 281] width 146 height 37
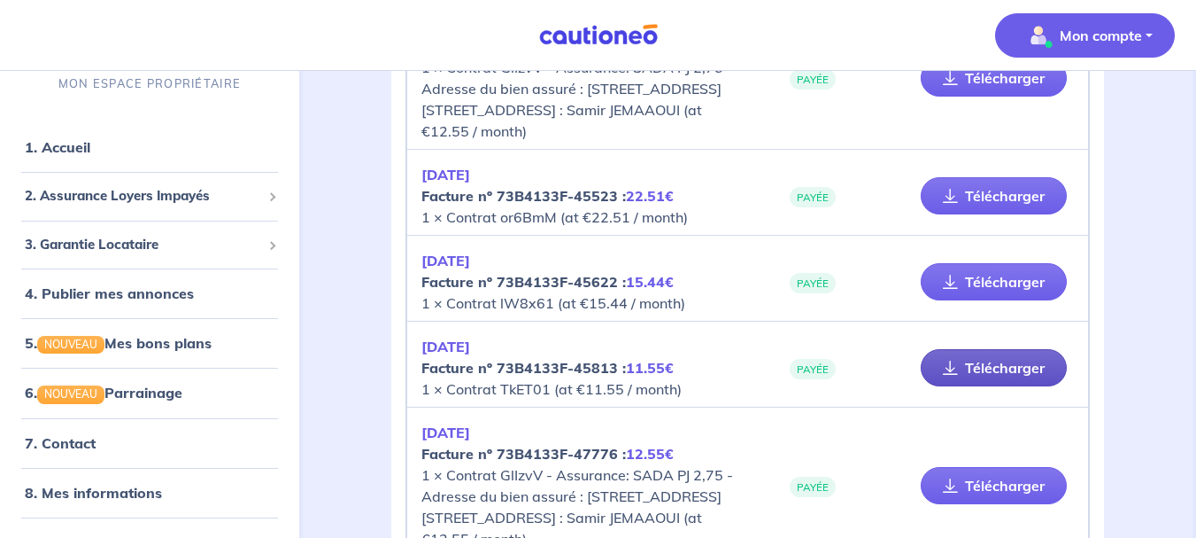
click at [990, 386] on link "Télécharger" at bounding box center [994, 367] width 146 height 37
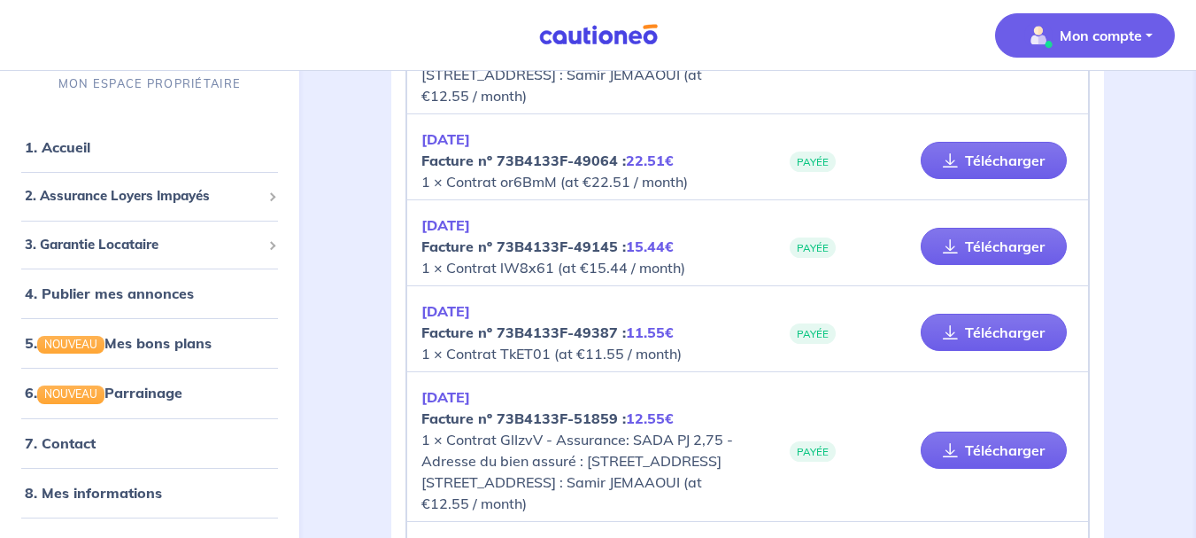
scroll to position [3980, 0]
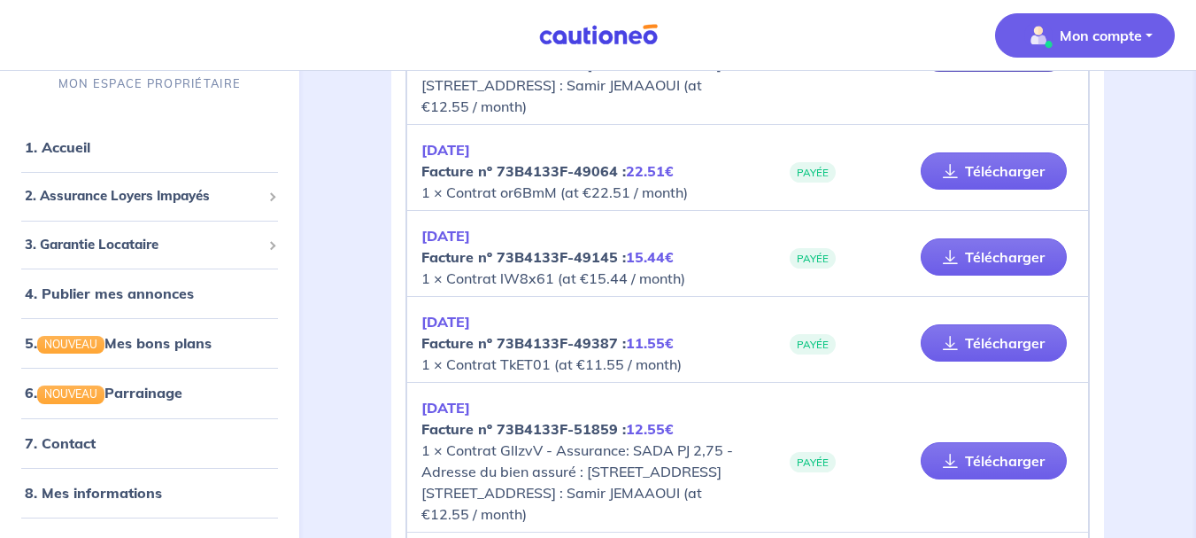
click at [996, 72] on link "Télécharger" at bounding box center [994, 53] width 146 height 37
click at [955, 178] on icon at bounding box center [950, 171] width 15 height 14
click at [960, 275] on link "Télécharger" at bounding box center [994, 256] width 146 height 37
click at [970, 361] on link "Télécharger" at bounding box center [994, 342] width 146 height 37
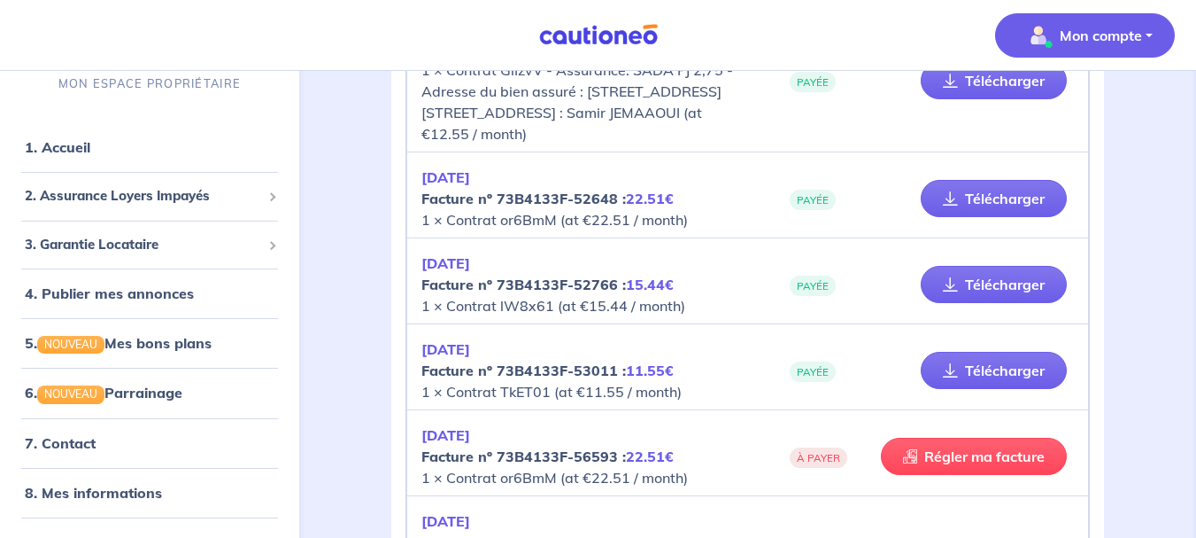
scroll to position [4391, 0]
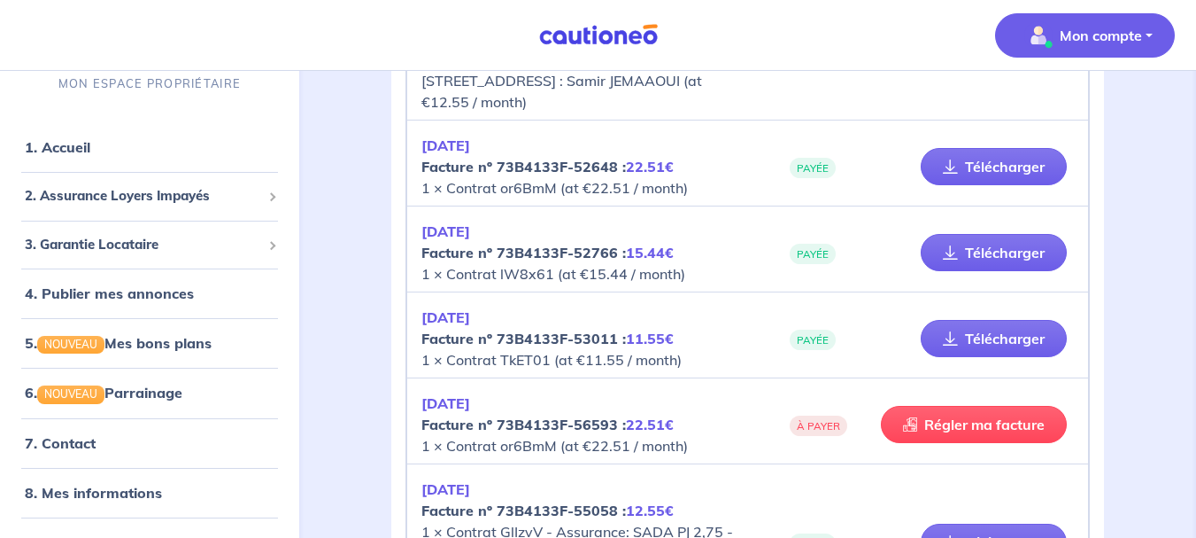
click at [1011, 67] on link "Télécharger" at bounding box center [994, 48] width 146 height 37
click at [987, 185] on link "Télécharger" at bounding box center [994, 166] width 146 height 37
click at [986, 271] on link "Télécharger" at bounding box center [994, 252] width 146 height 37
click at [991, 357] on link "Télécharger" at bounding box center [994, 338] width 146 height 37
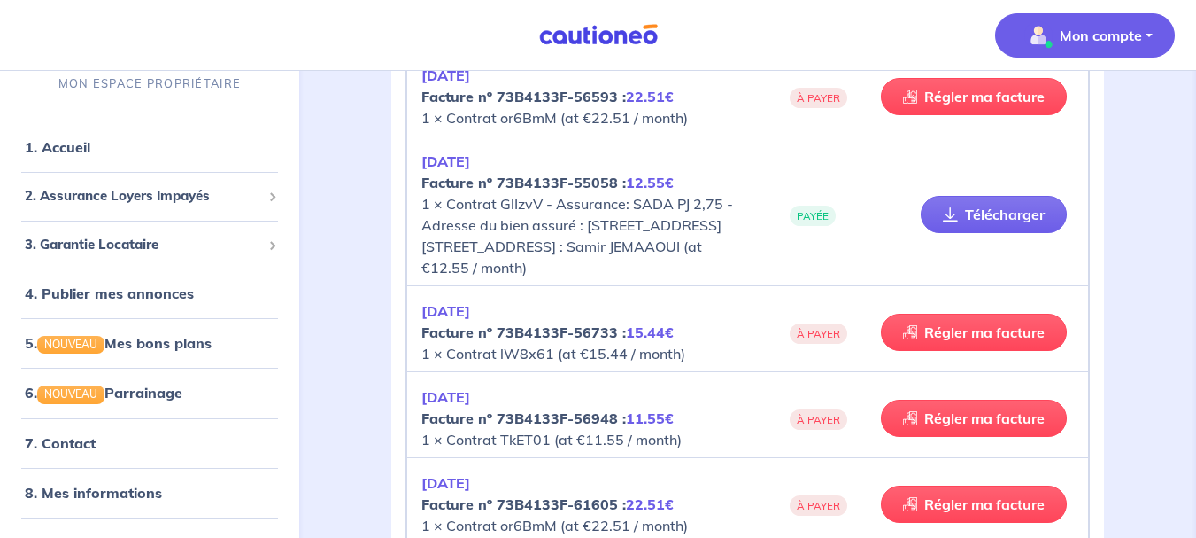
scroll to position [4740, 0]
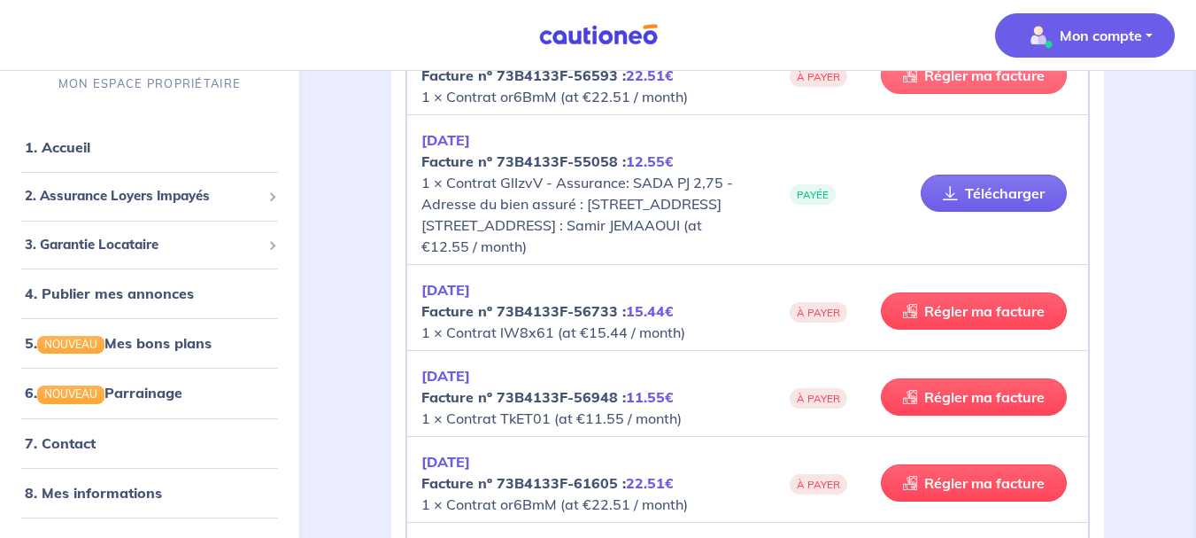
click at [945, 94] on link "Régler ma facture" at bounding box center [974, 75] width 186 height 37
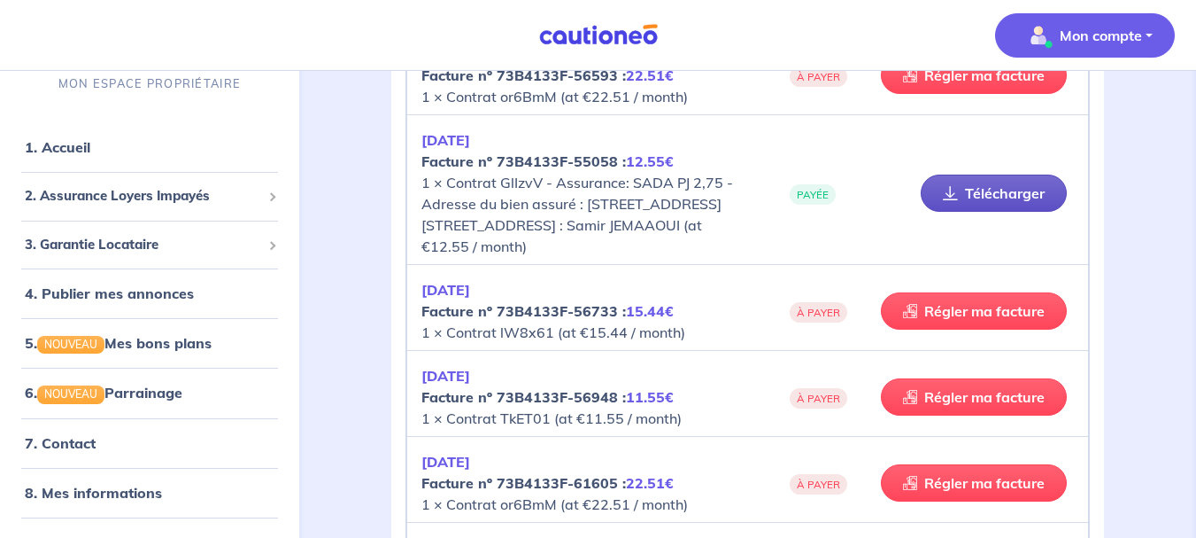
click at [996, 212] on link "Télécharger" at bounding box center [994, 192] width 146 height 37
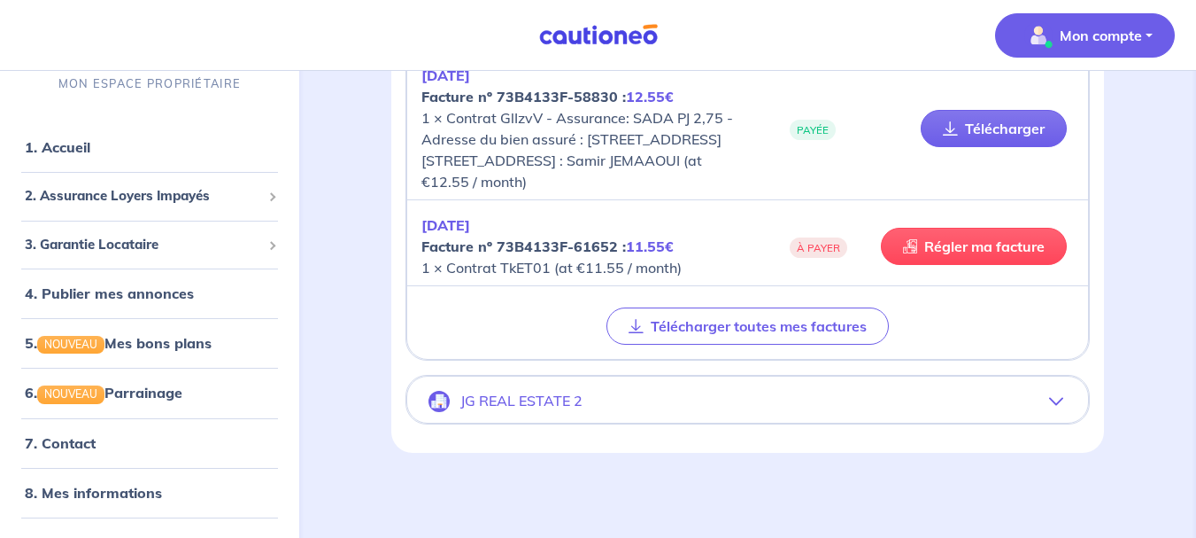
scroll to position [5436, 0]
click at [980, 147] on link "Télécharger" at bounding box center [994, 128] width 146 height 37
click at [668, 422] on button "JG REAL ESTATE 2" at bounding box center [747, 401] width 681 height 43
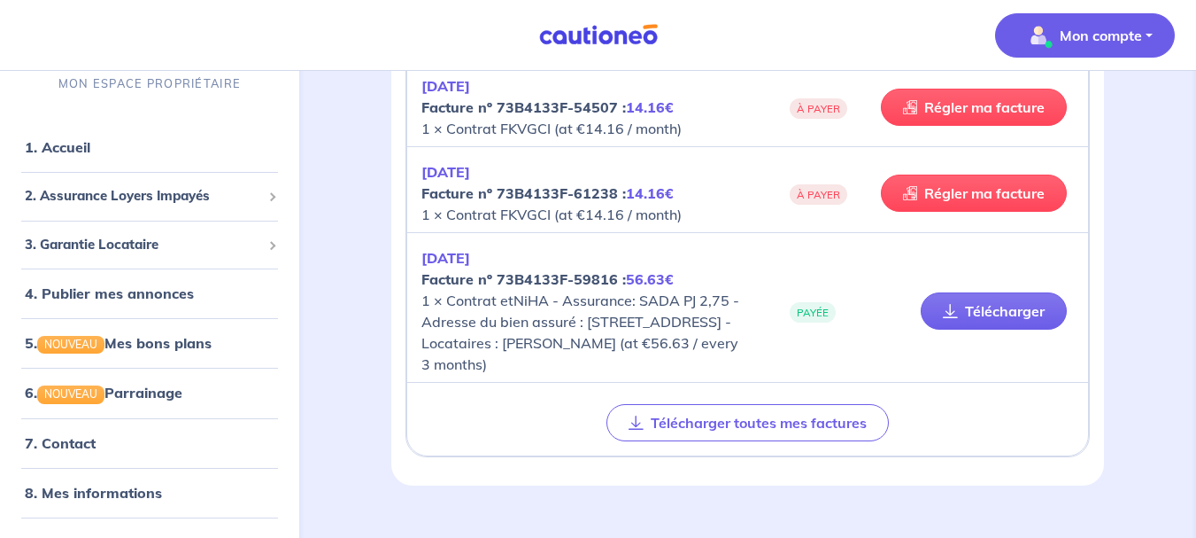
scroll to position [1782, 0]
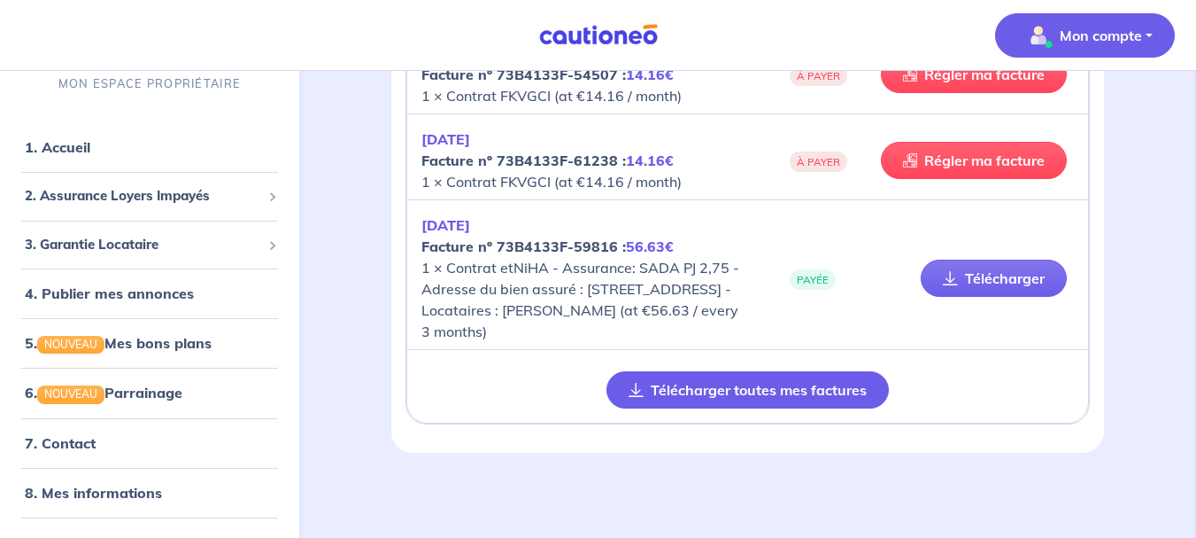
click at [782, 393] on button "Télécharger toutes mes factures" at bounding box center [748, 389] width 282 height 37
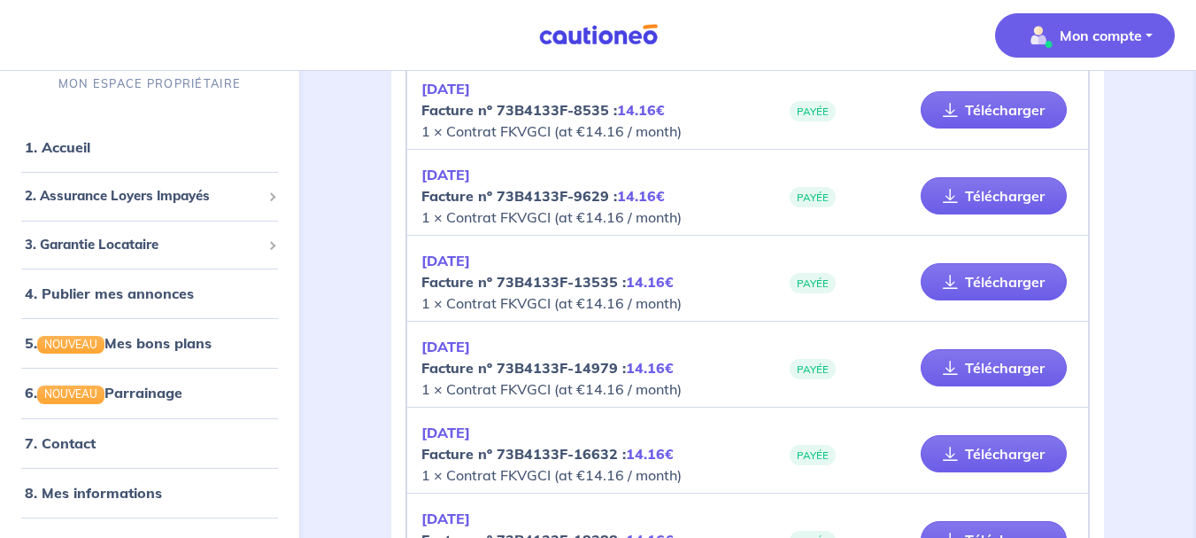
scroll to position [0, 0]
